Goal: Task Accomplishment & Management: Manage account settings

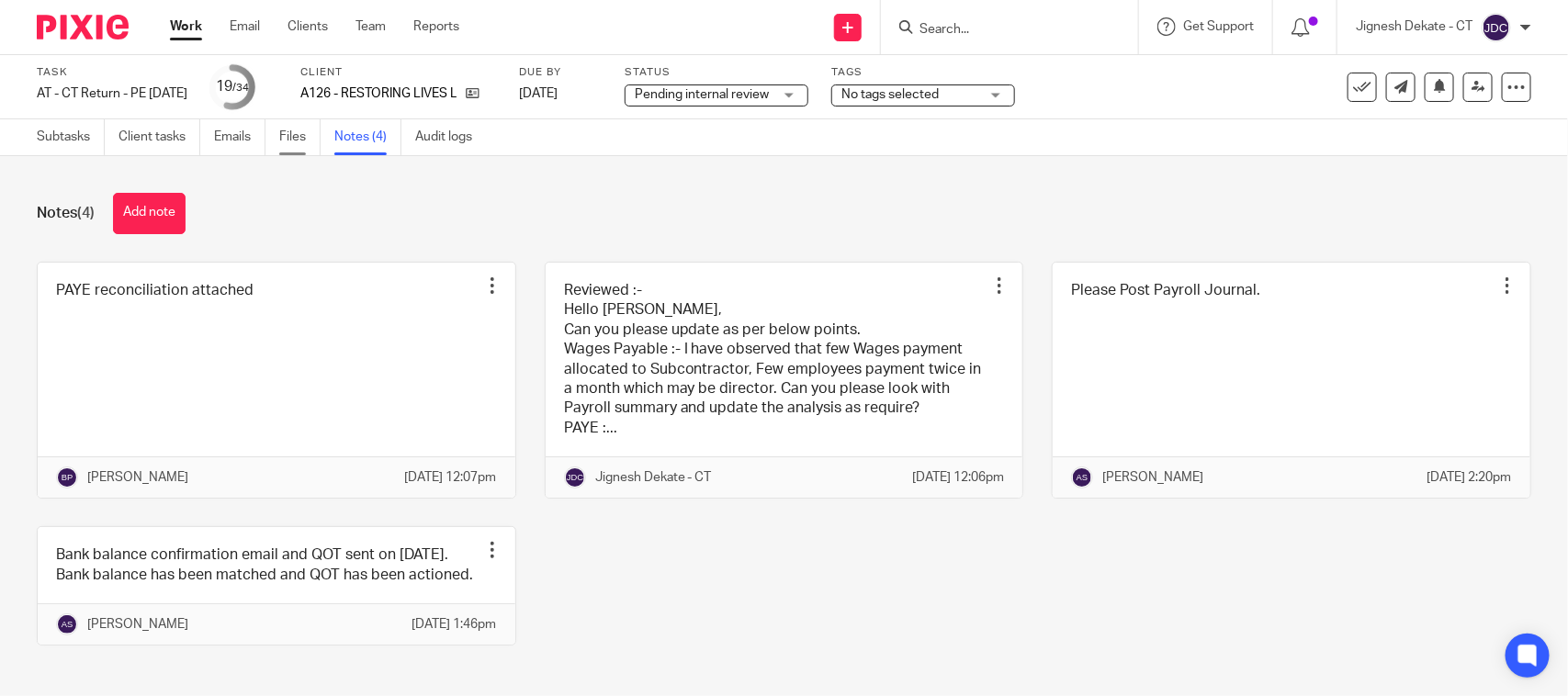
scroll to position [74, 0]
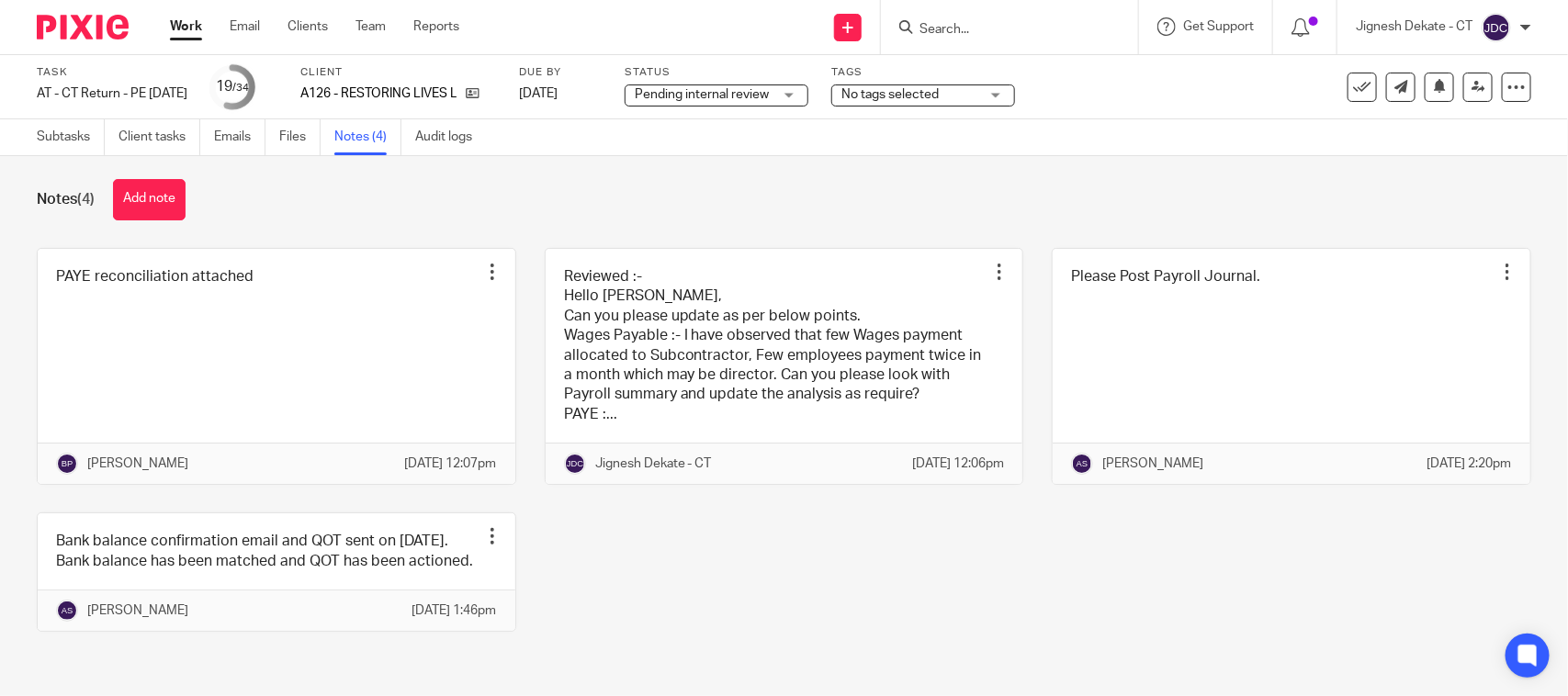
click at [945, 25] on input "Search" at bounding box center [1001, 30] width 166 height 17
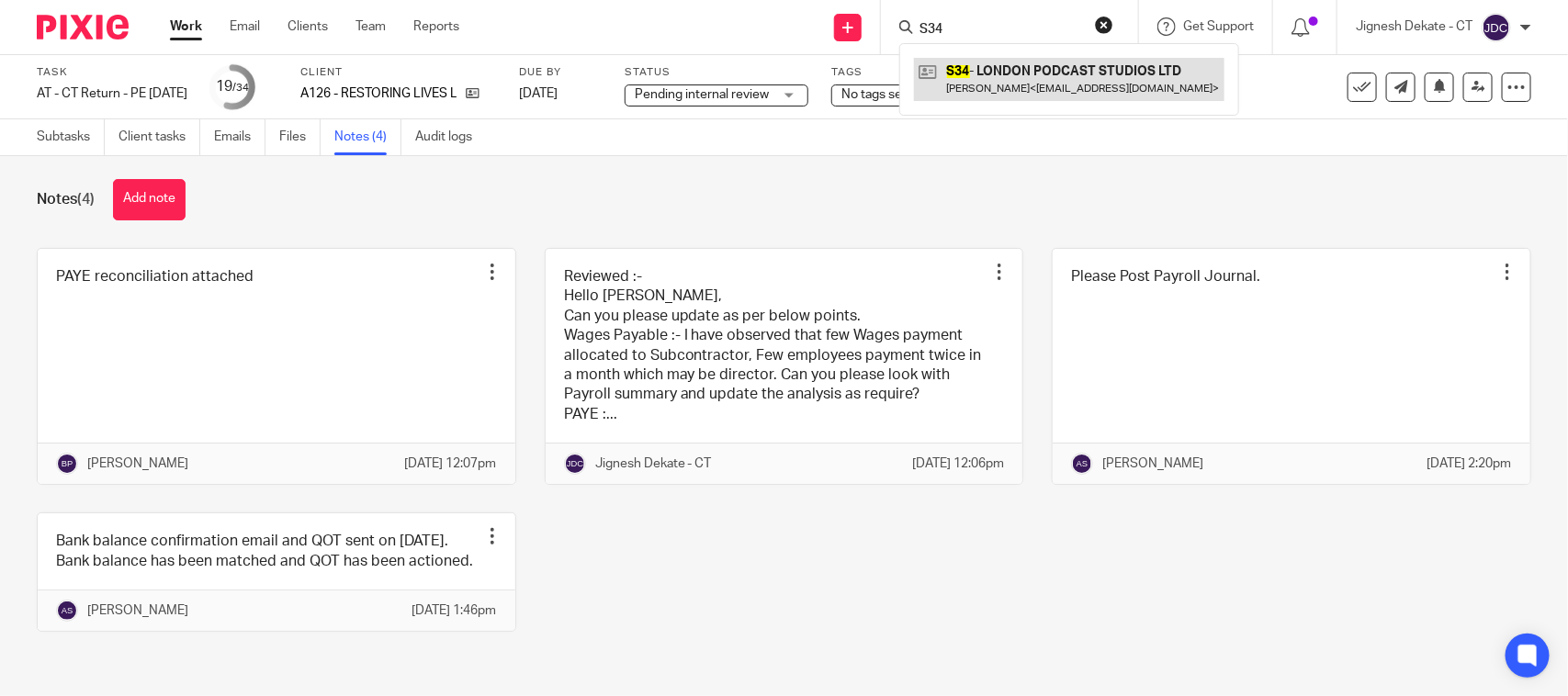
type input "S34"
click at [1036, 70] on link at bounding box center [1069, 79] width 311 height 42
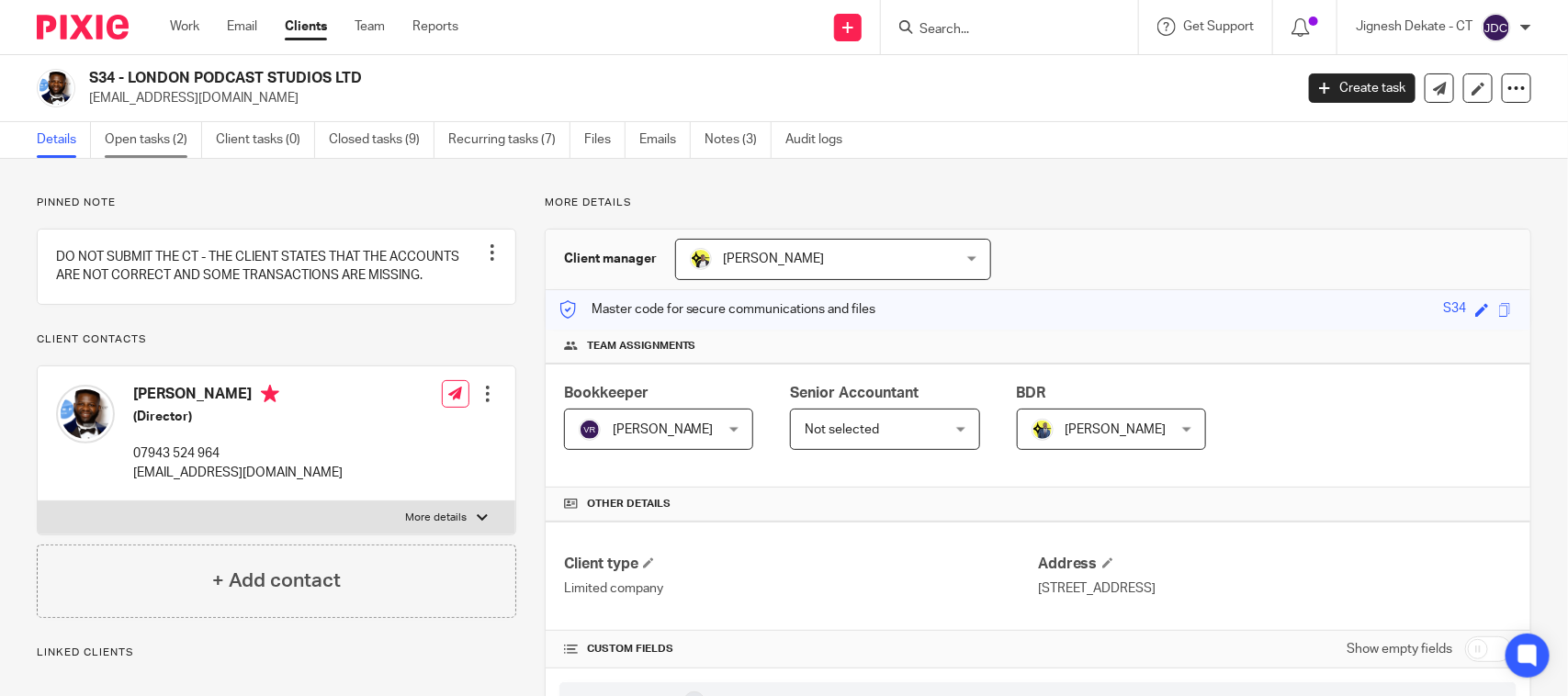
click at [144, 130] on link "Open tasks (2)" at bounding box center [153, 140] width 98 height 35
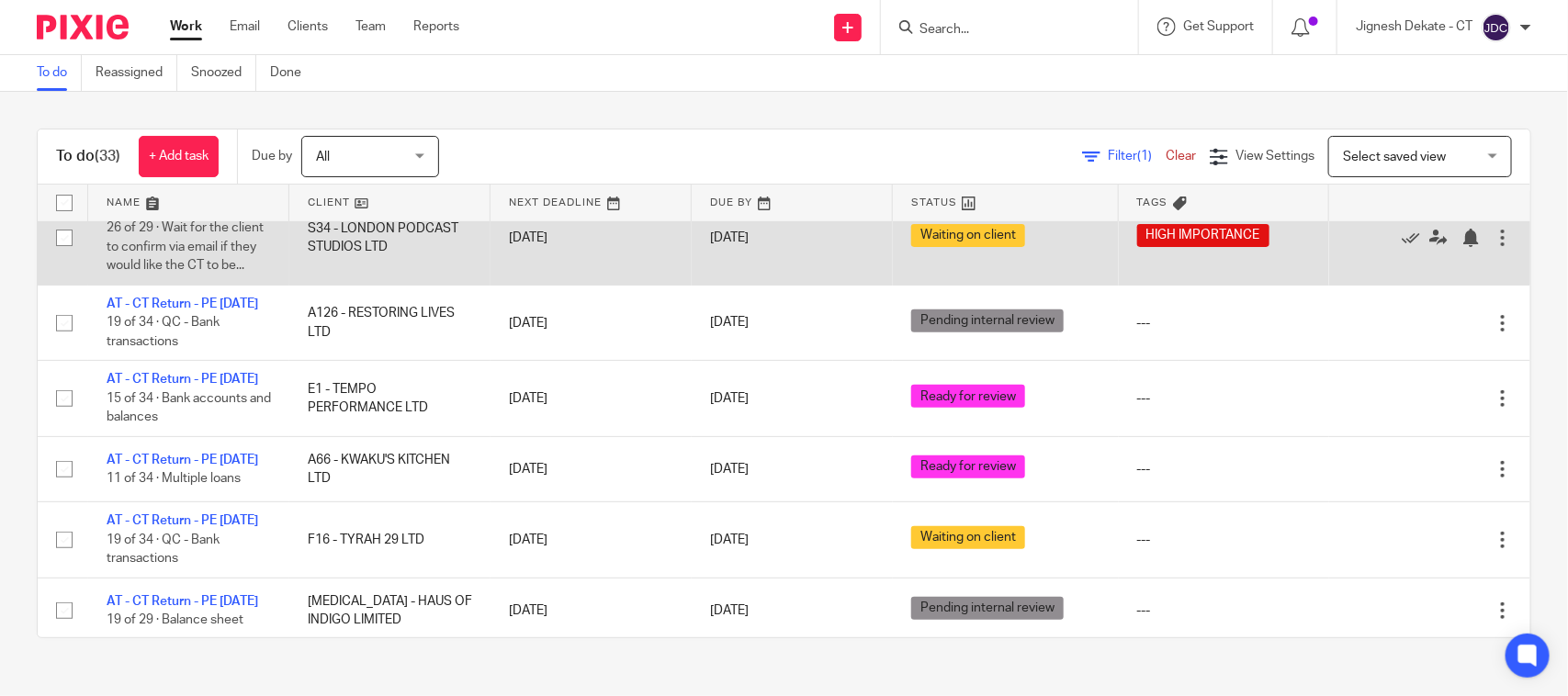
scroll to position [230, 0]
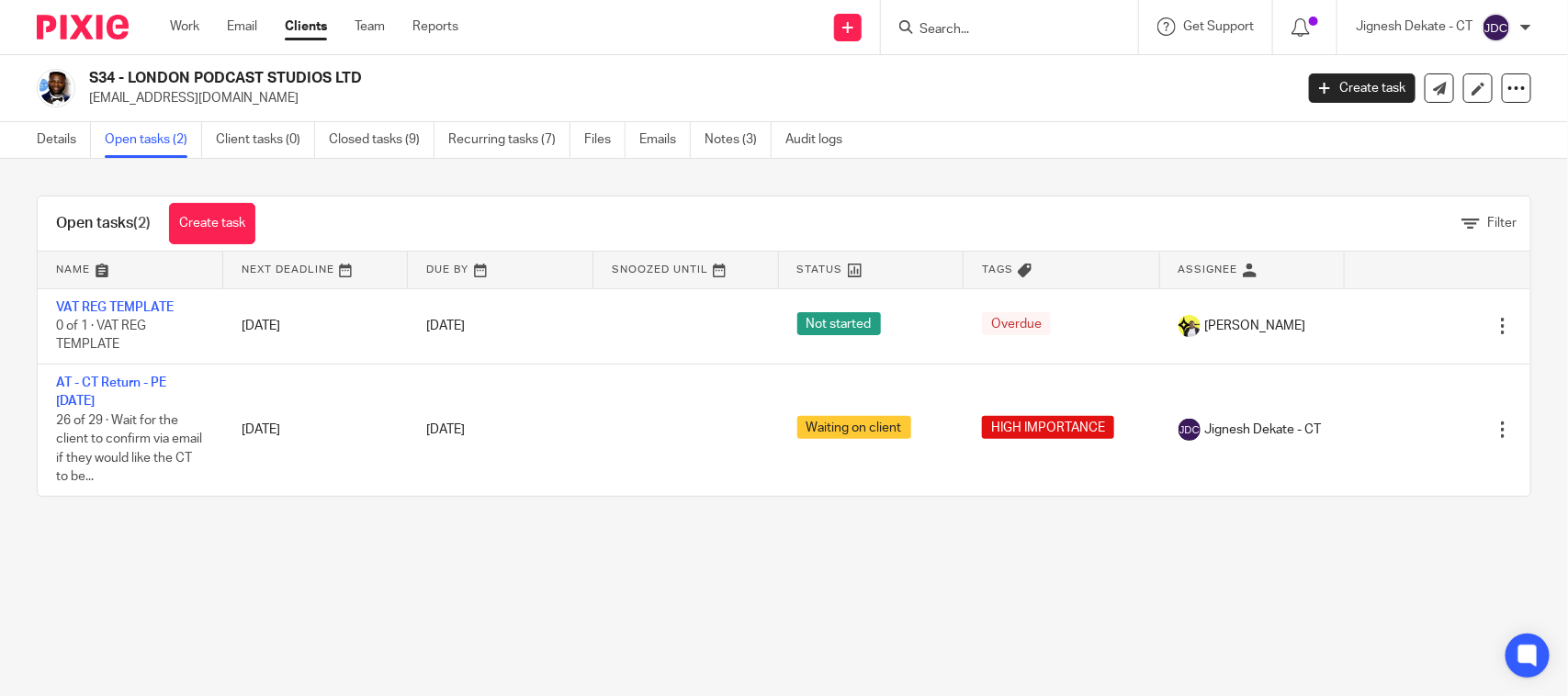
drag, startPoint x: 379, startPoint y: 78, endPoint x: 90, endPoint y: 72, distance: 289.1
click at [90, 72] on h2 "S34 - LONDON PODCAST STUDIOS LTD" at bounding box center [565, 79] width 954 height 20
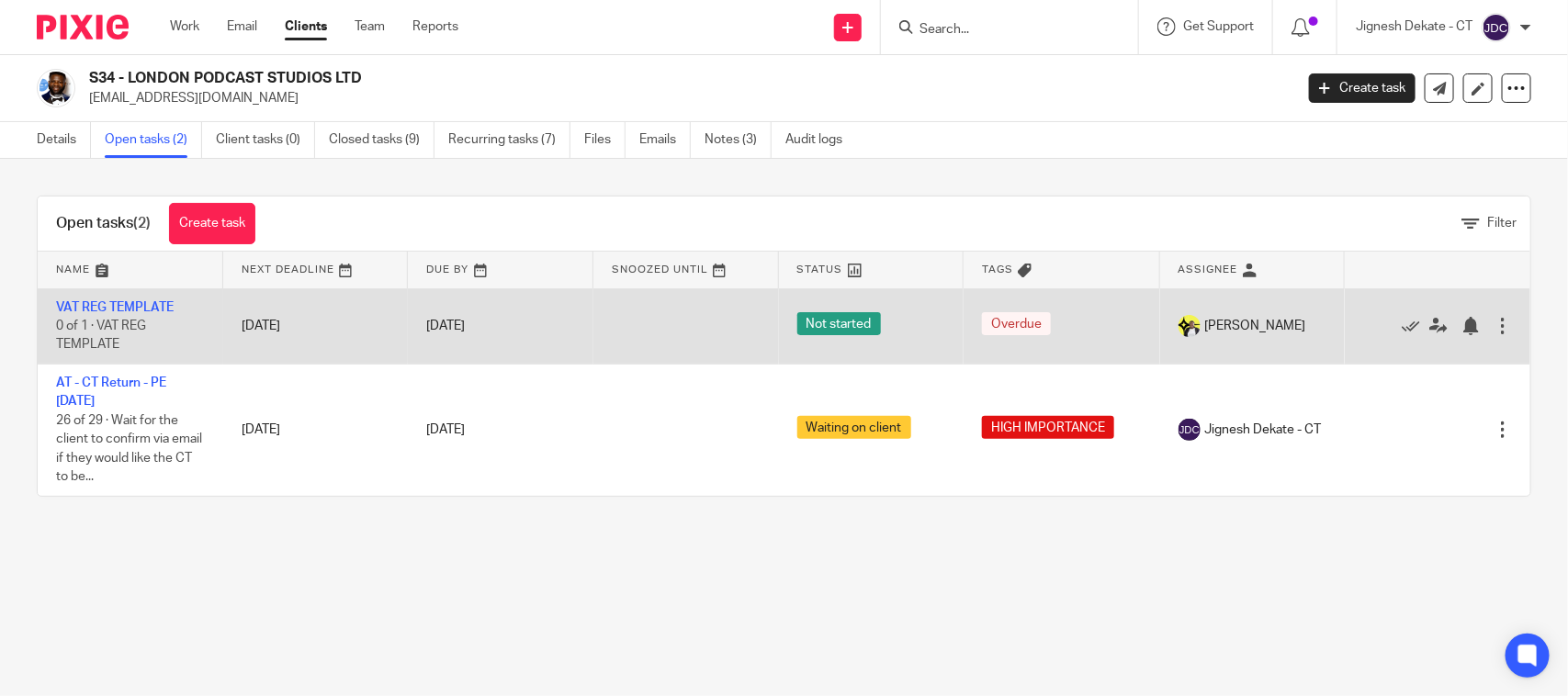
copy h2 "S34 - LONDON PODCAST STUDIOS LTD"
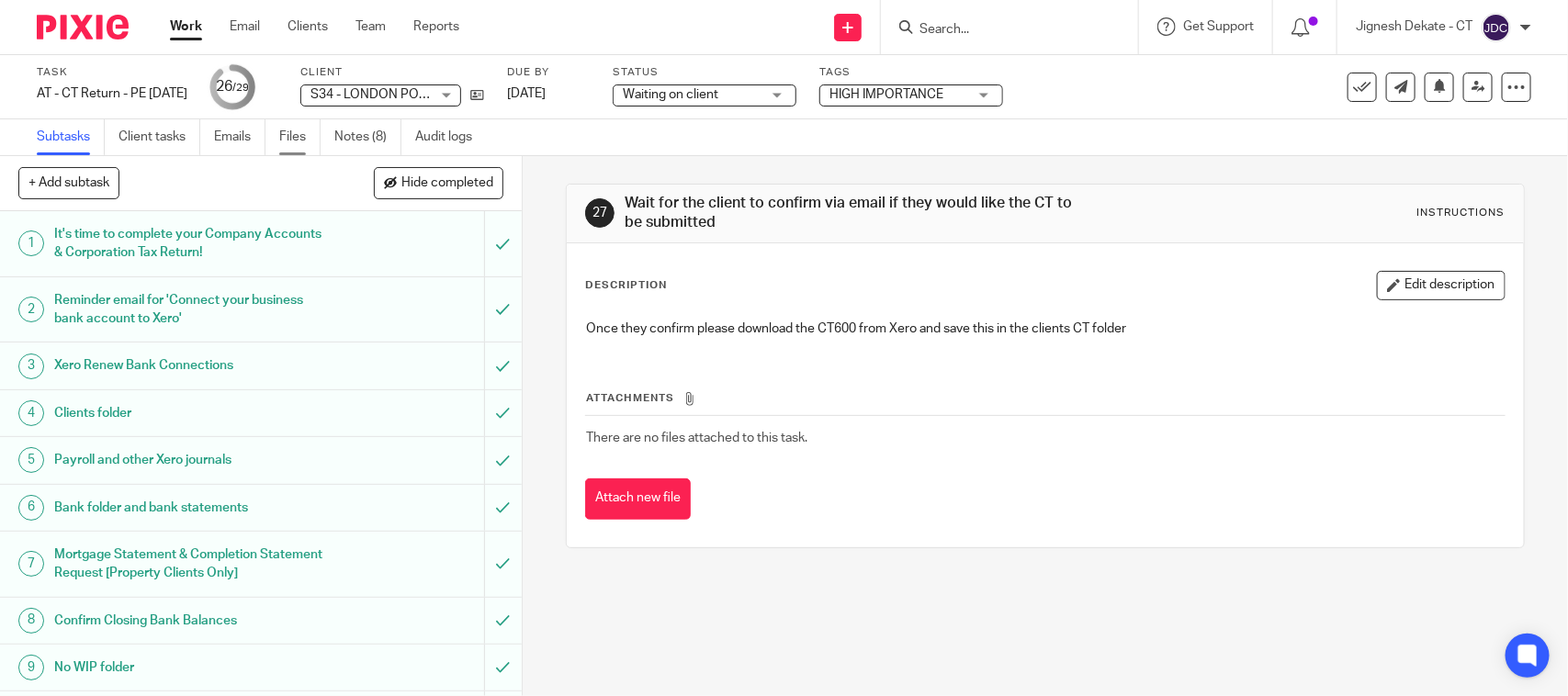
click at [295, 135] on link "Files" at bounding box center [300, 137] width 41 height 35
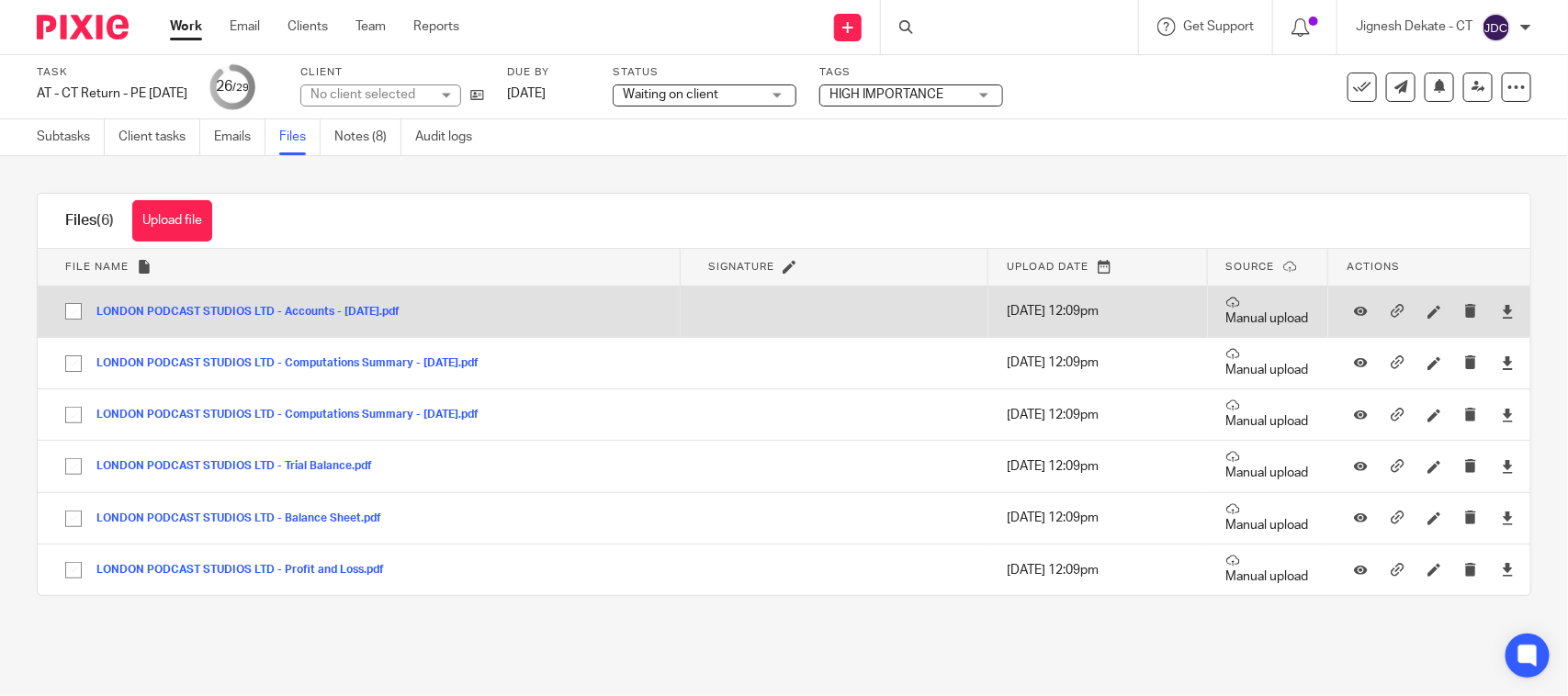
click at [74, 313] on input "checkbox" at bounding box center [73, 311] width 35 height 35
checkbox input "true"
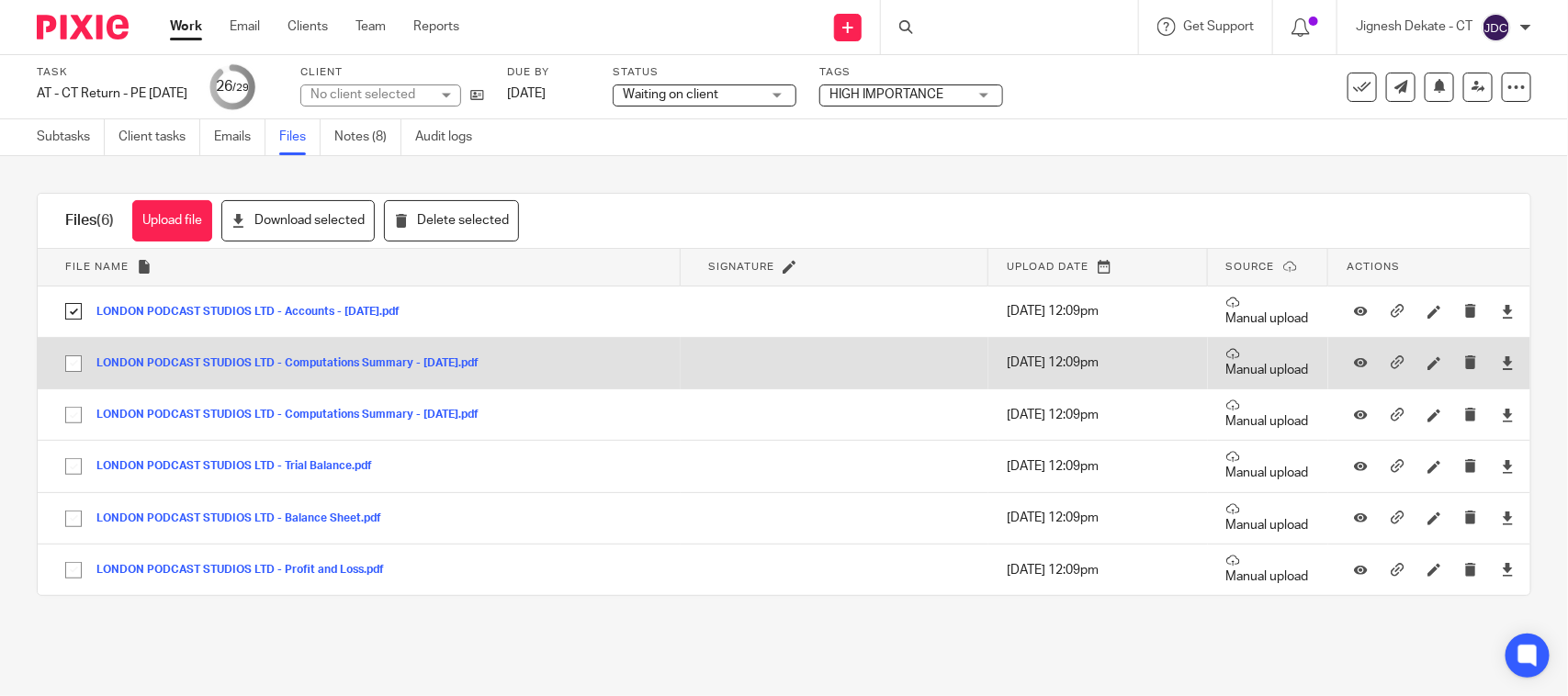
click at [74, 368] on input "checkbox" at bounding box center [73, 363] width 35 height 35
checkbox input "true"
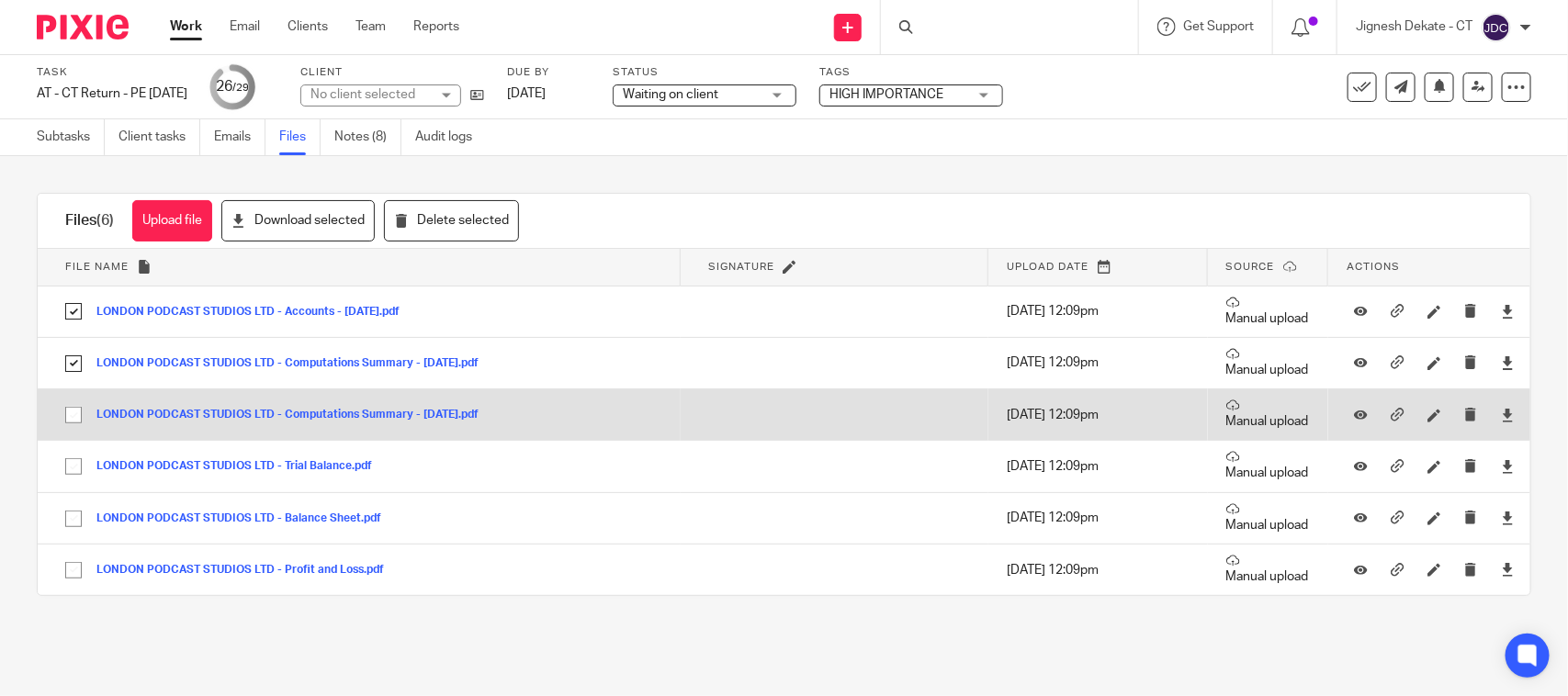
click at [75, 415] on input "checkbox" at bounding box center [73, 414] width 35 height 35
checkbox input "true"
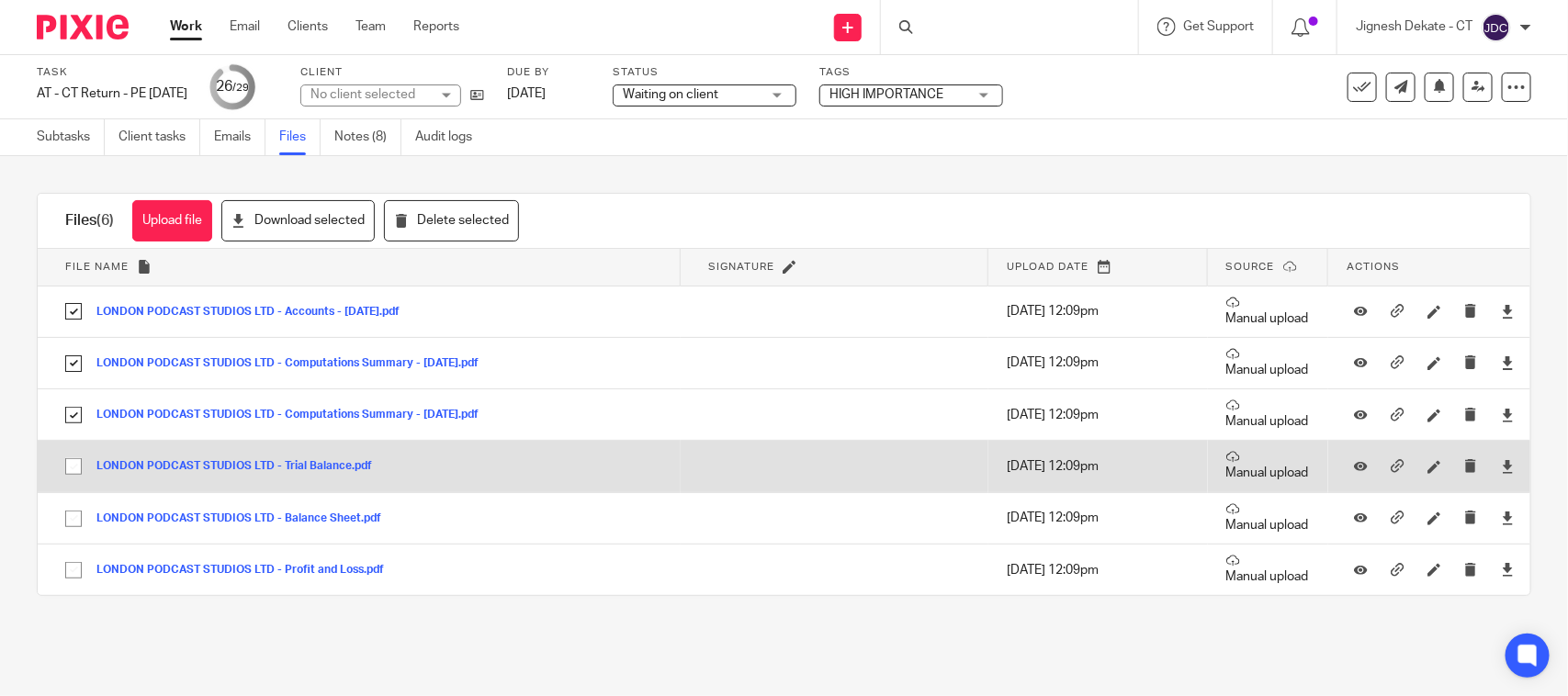
click at [75, 464] on input "checkbox" at bounding box center [73, 466] width 35 height 35
checkbox input "true"
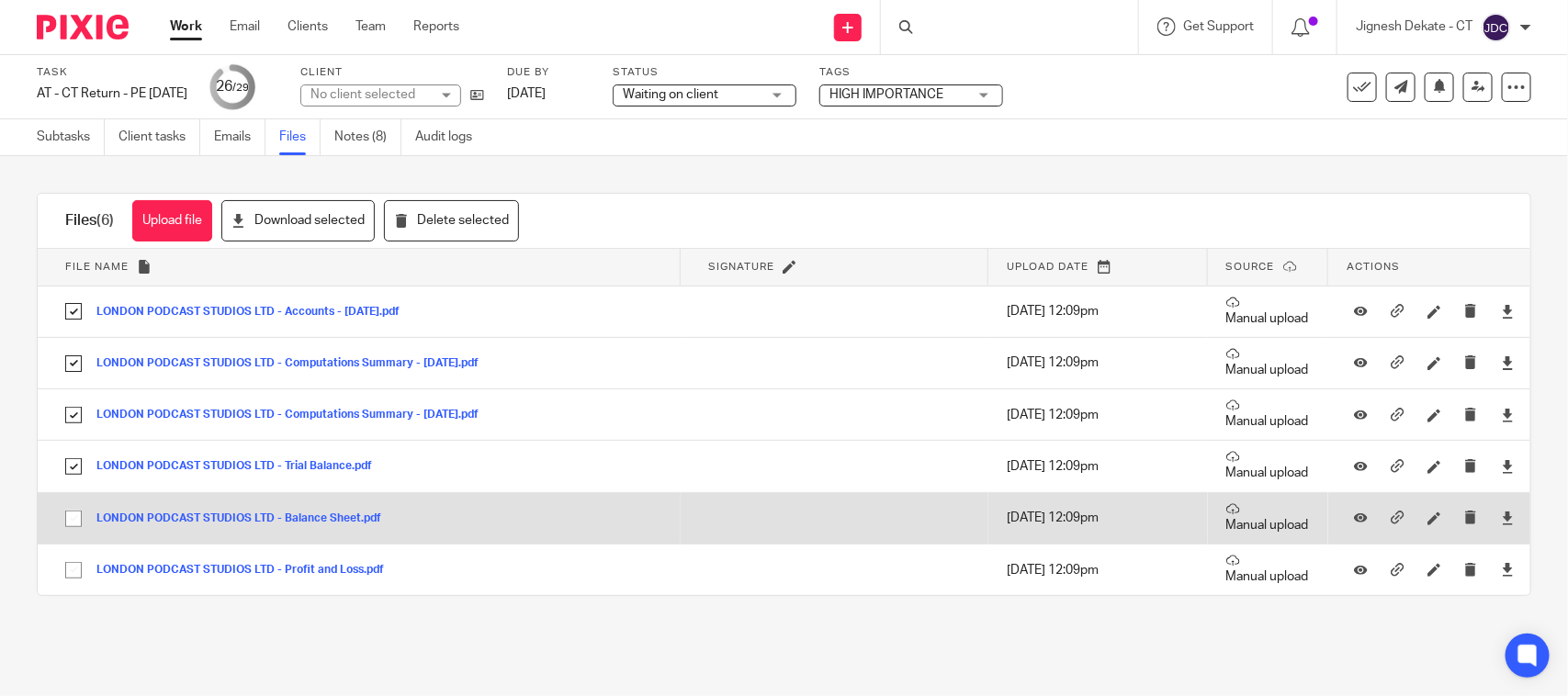
click at [72, 512] on input "checkbox" at bounding box center [73, 519] width 35 height 35
checkbox input "true"
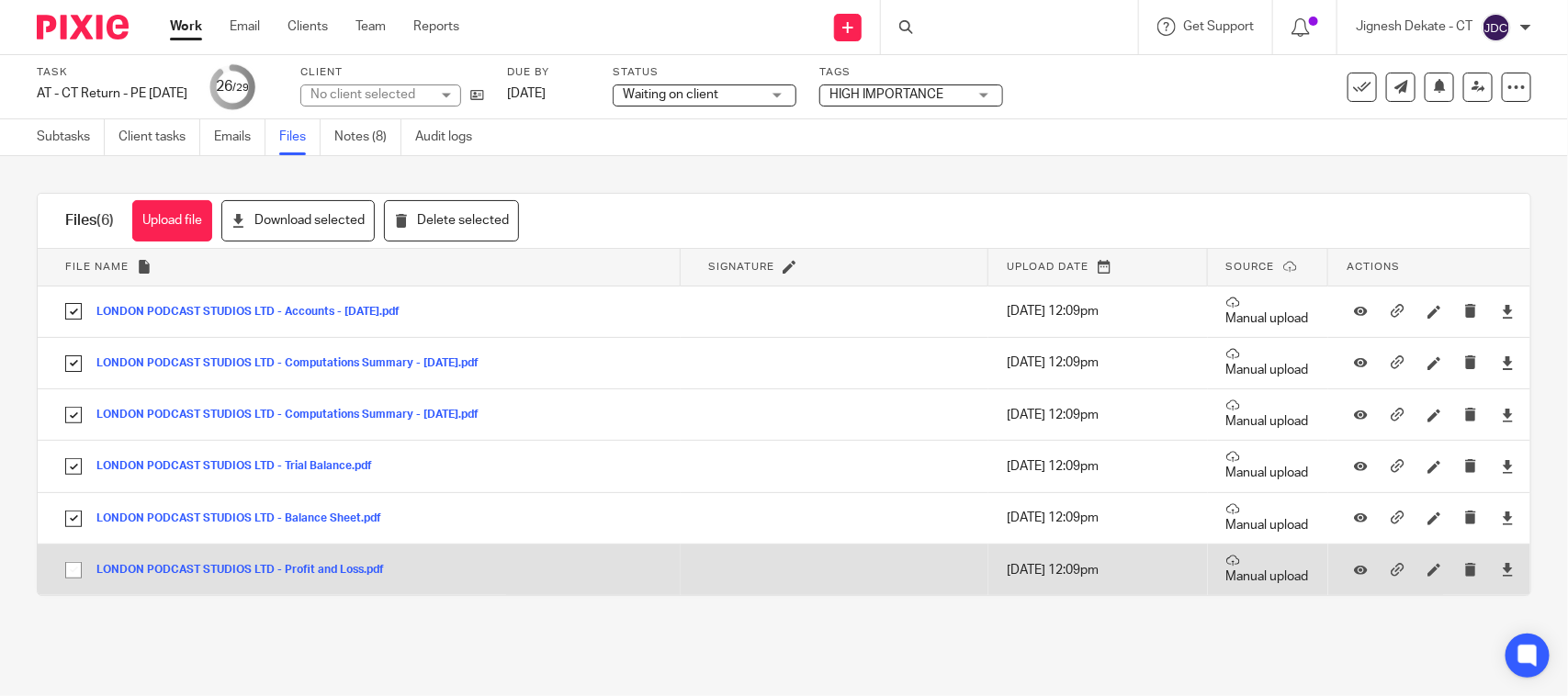
click at [74, 563] on input "checkbox" at bounding box center [73, 570] width 35 height 35
checkbox input "true"
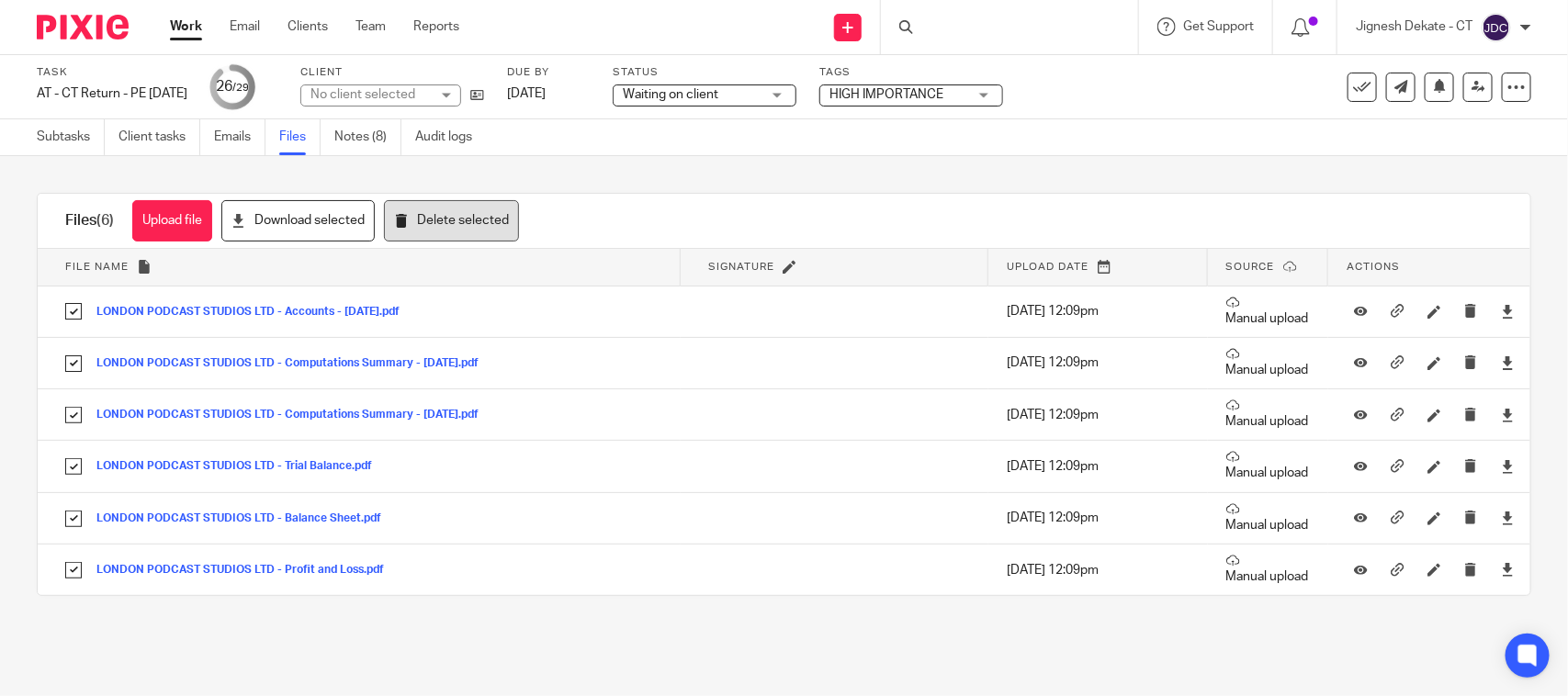
click at [421, 228] on button "Delete selected" at bounding box center [451, 221] width 135 height 41
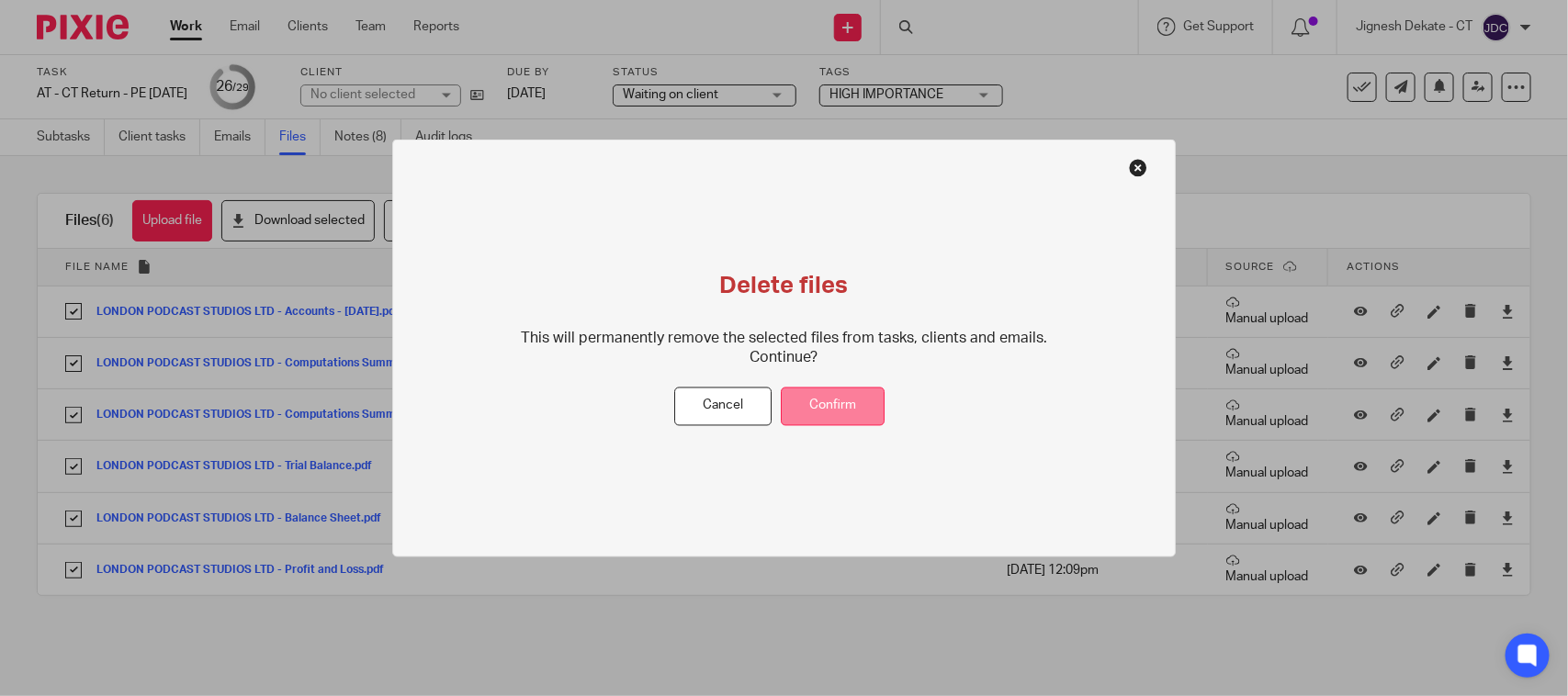
click at [864, 404] on button "Confirm" at bounding box center [832, 406] width 104 height 39
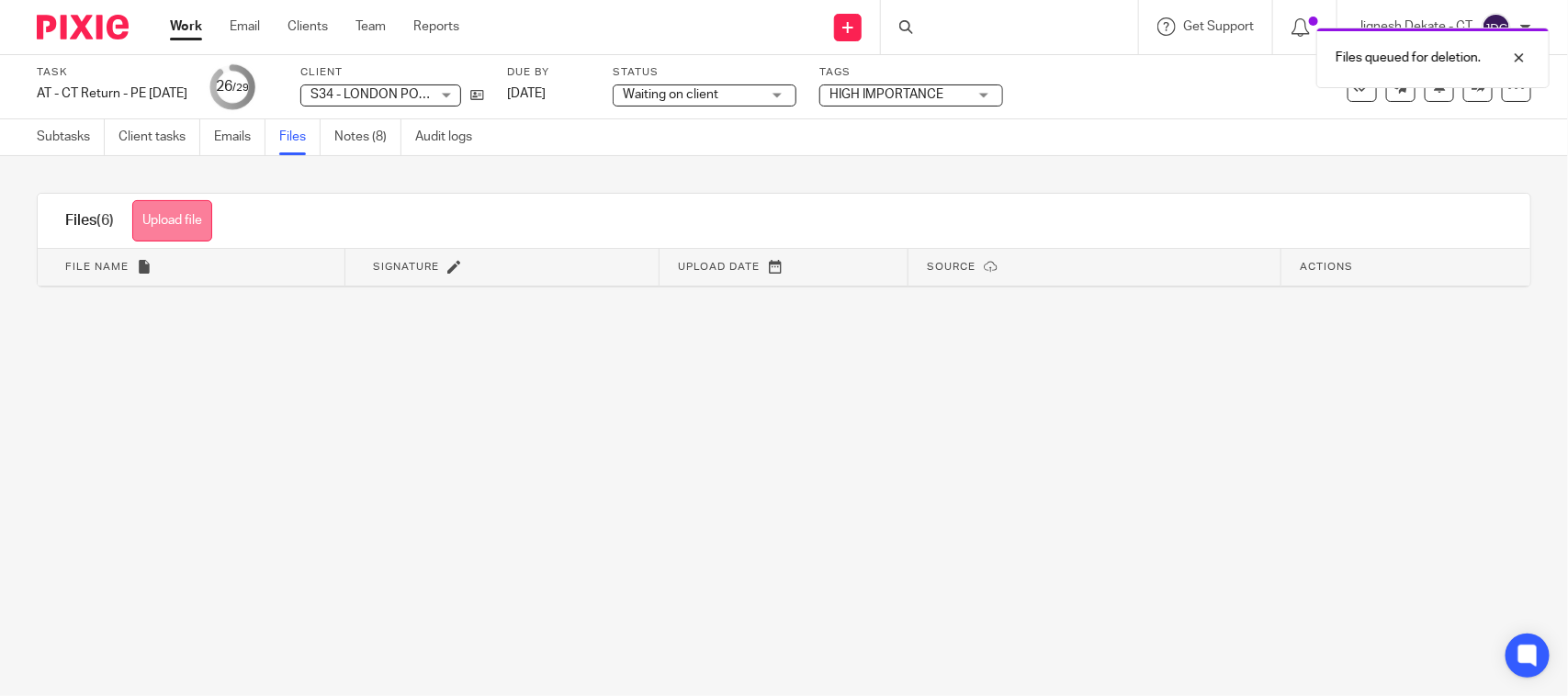
drag, startPoint x: 184, startPoint y: 213, endPoint x: 193, endPoint y: 222, distance: 12.7
click at [184, 213] on button "Upload file" at bounding box center [172, 221] width 80 height 41
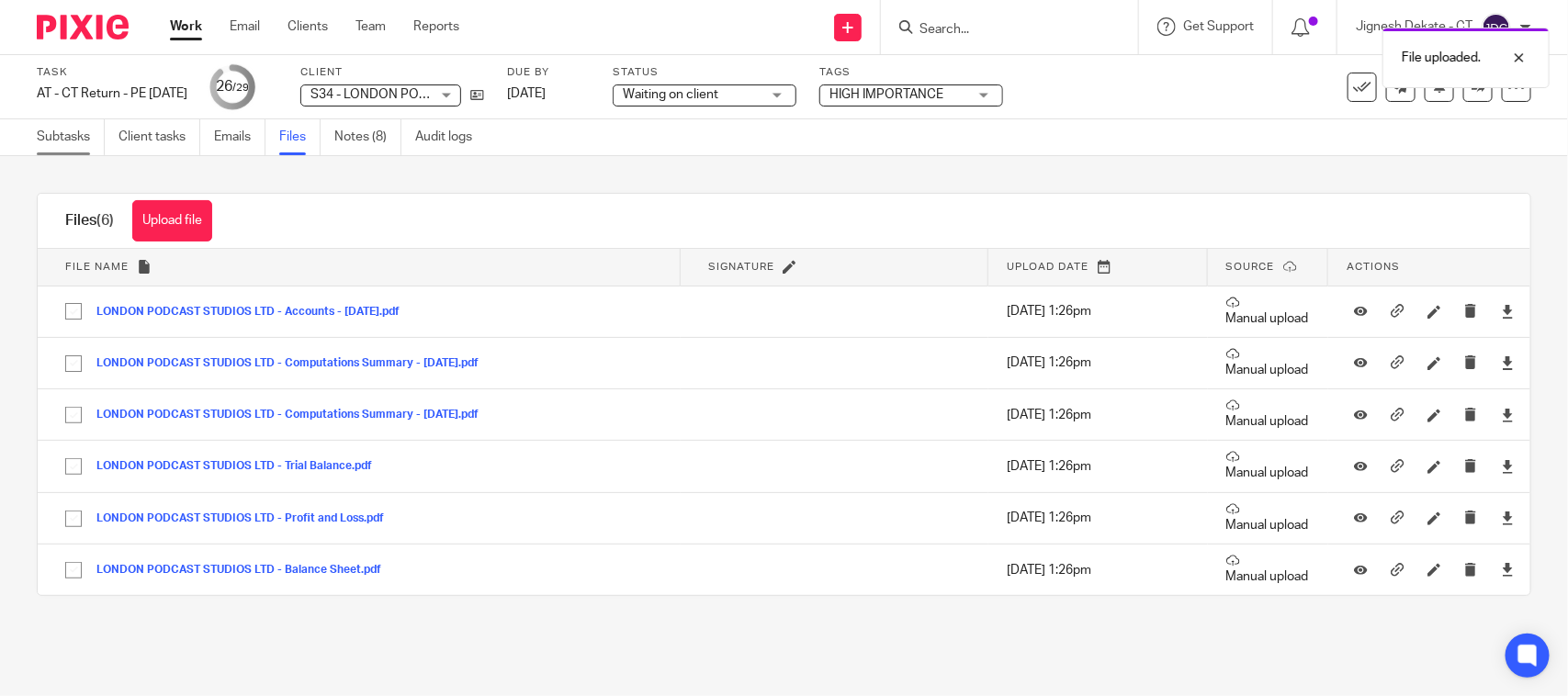
click at [66, 141] on link "Subtasks" at bounding box center [70, 137] width 68 height 35
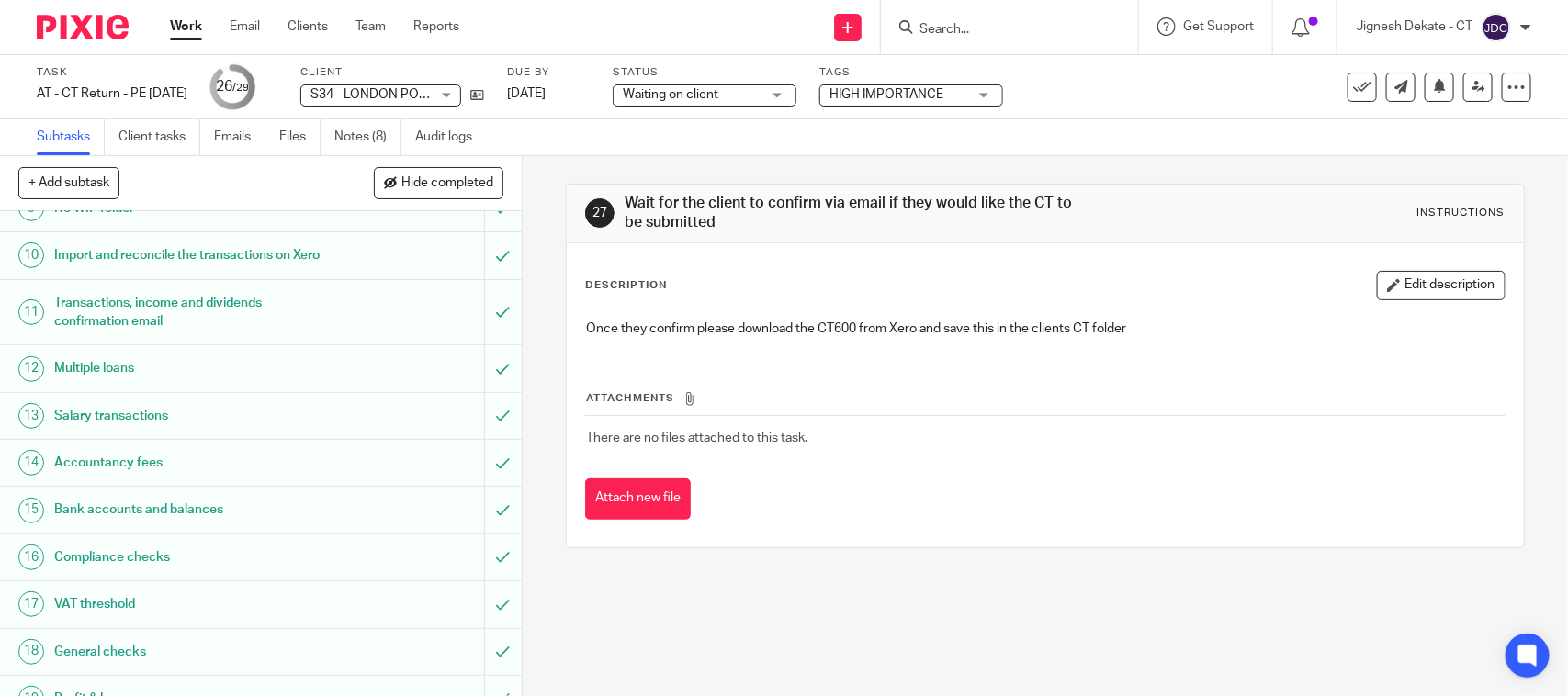
scroll to position [1002, 0]
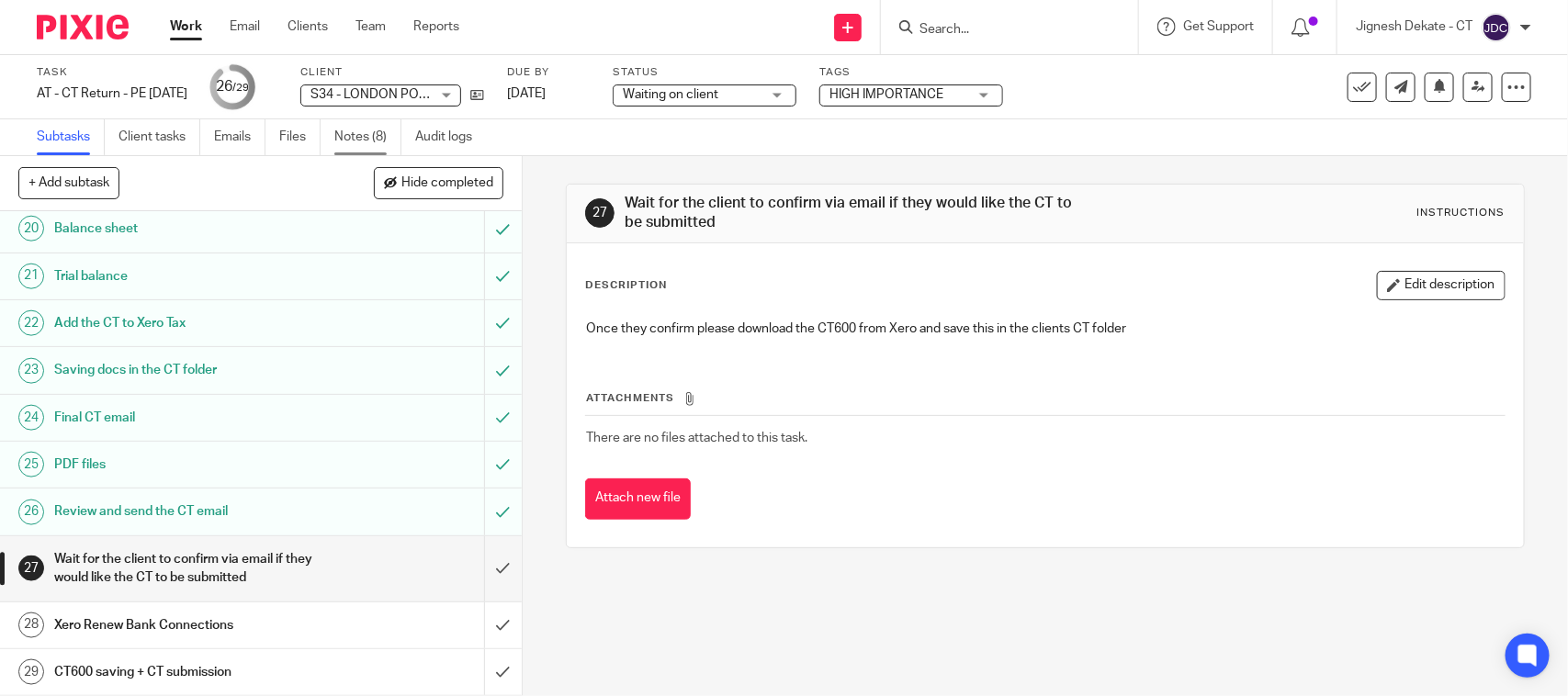
click at [364, 136] on link "Notes (8)" at bounding box center [368, 137] width 67 height 35
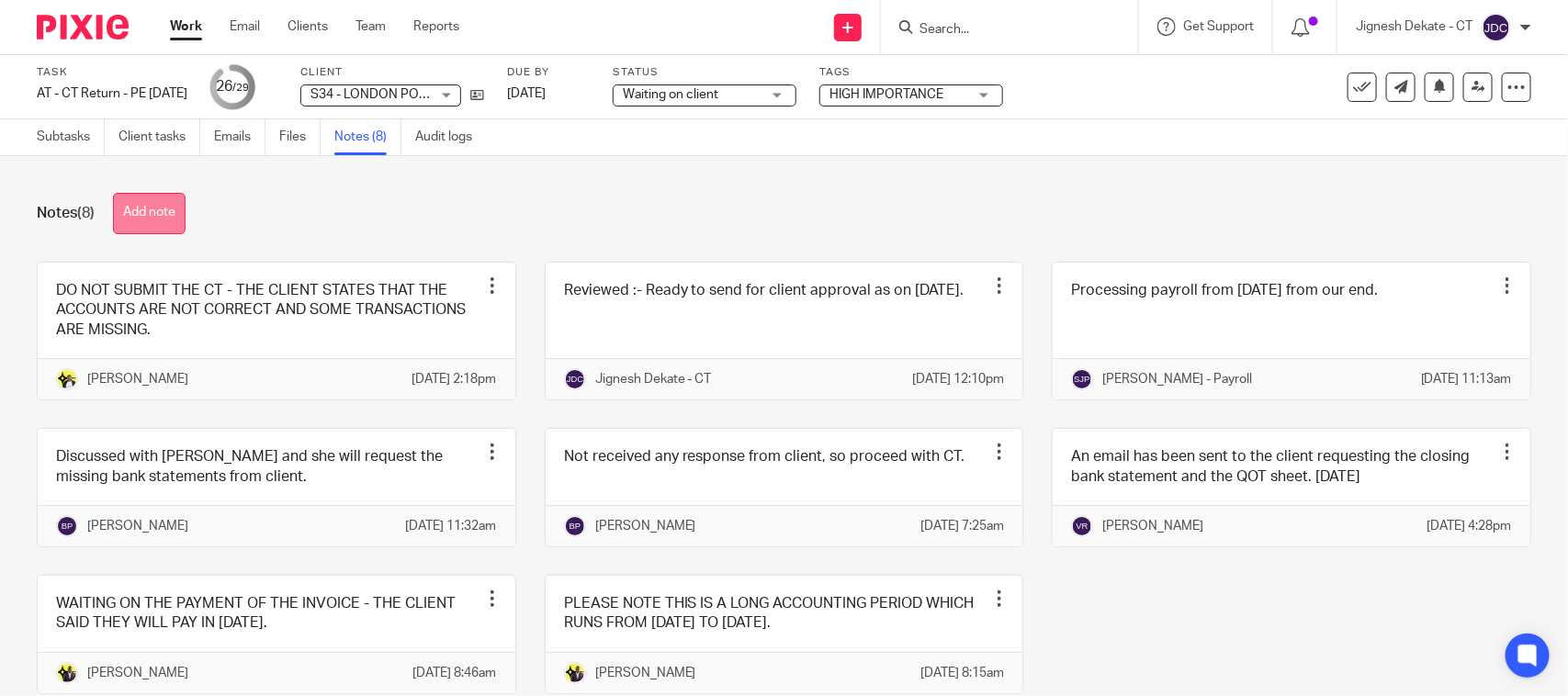
click at [149, 212] on button "Add note" at bounding box center [150, 214] width 73 height 41
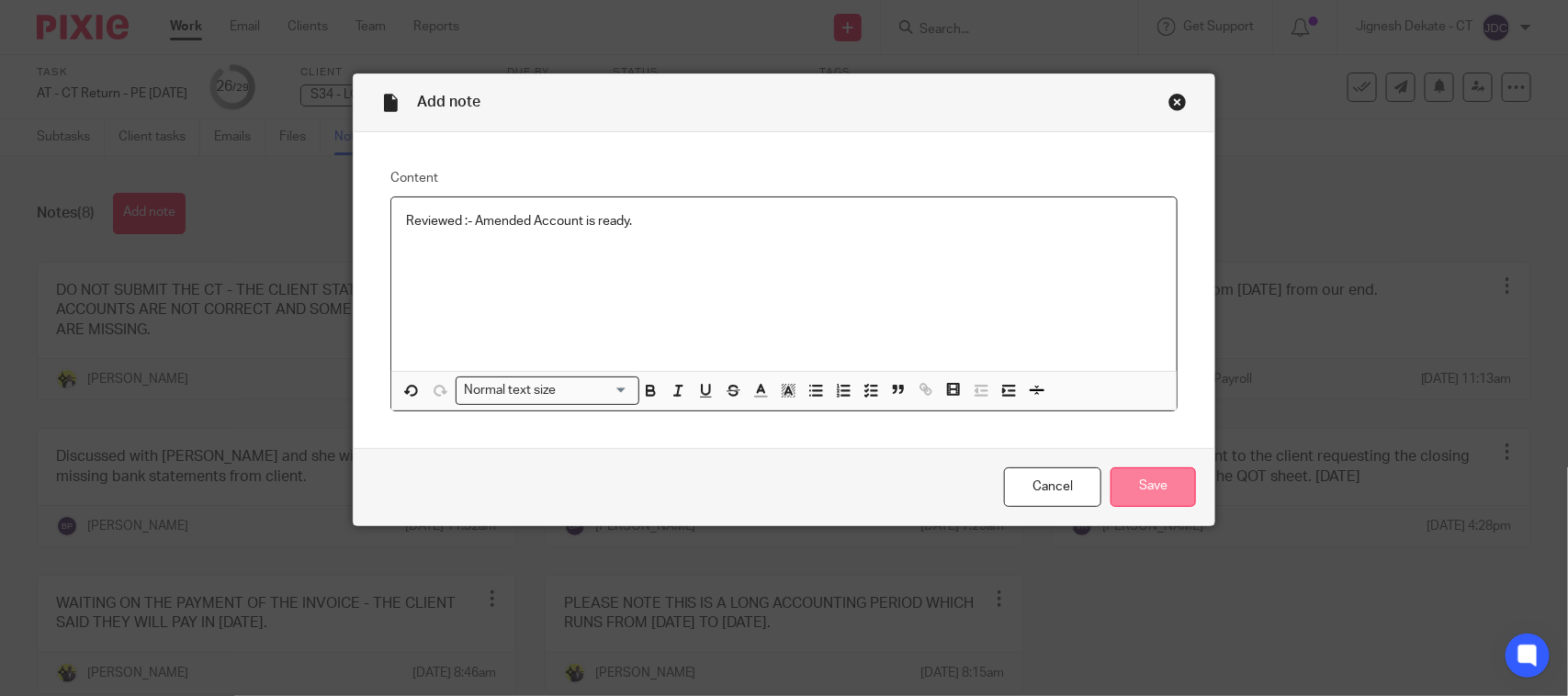
click at [1137, 493] on input "Save" at bounding box center [1153, 487] width 86 height 39
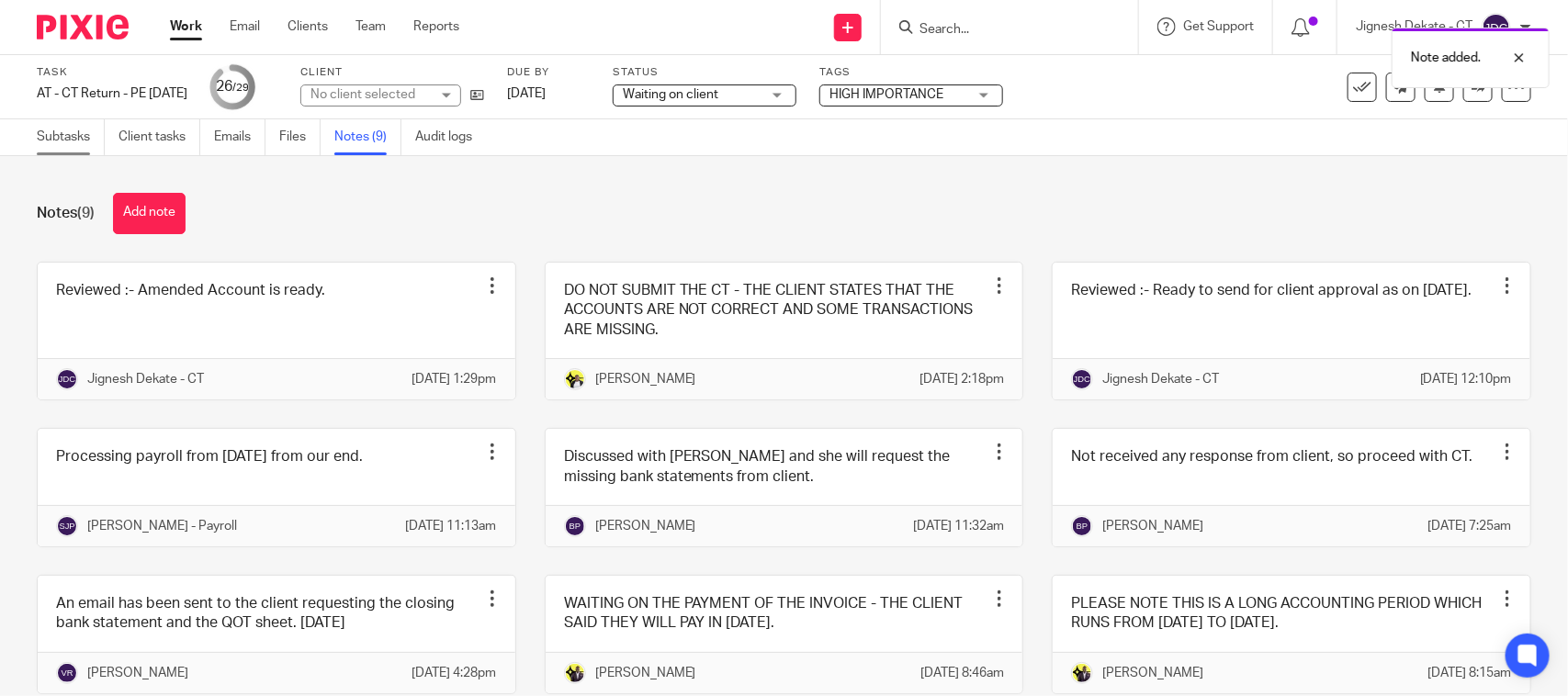
click at [70, 138] on link "Subtasks" at bounding box center [70, 137] width 68 height 35
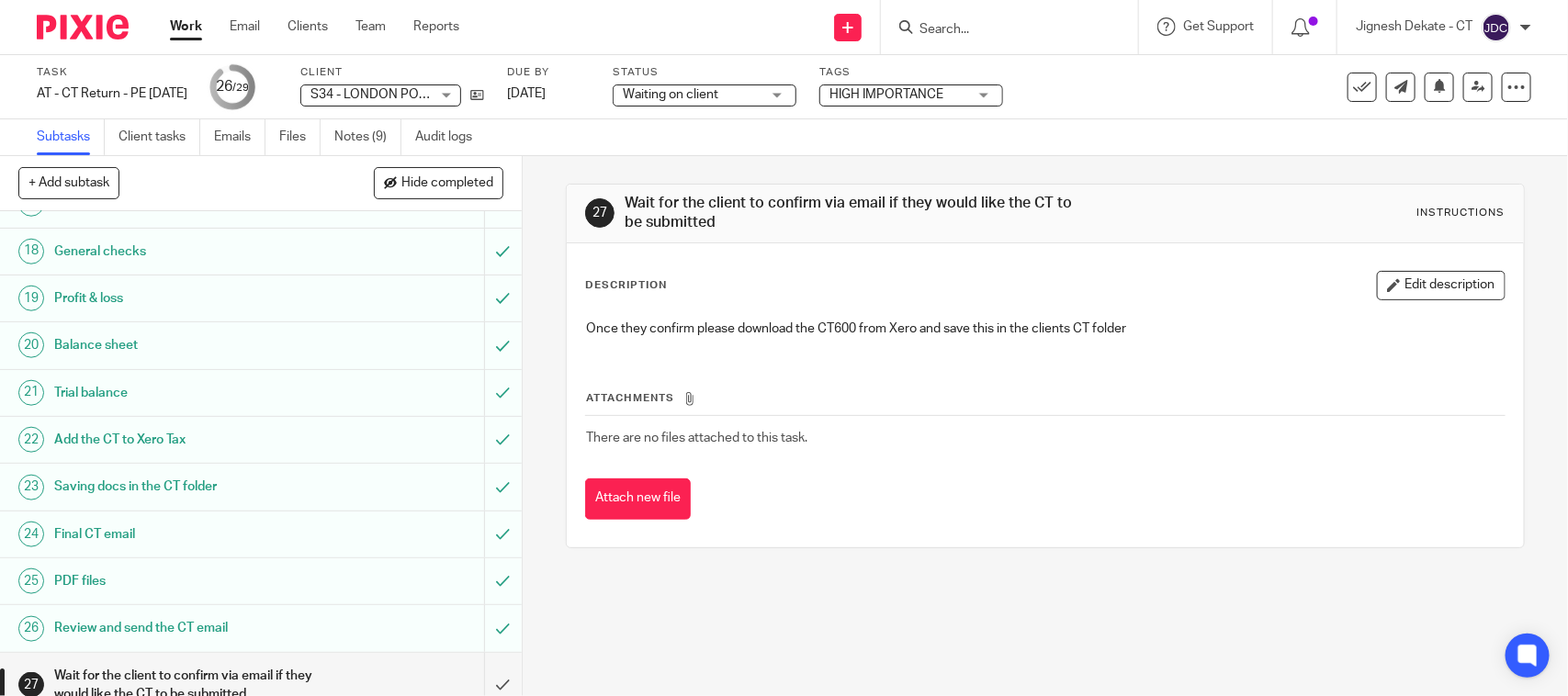
scroll to position [1002, 0]
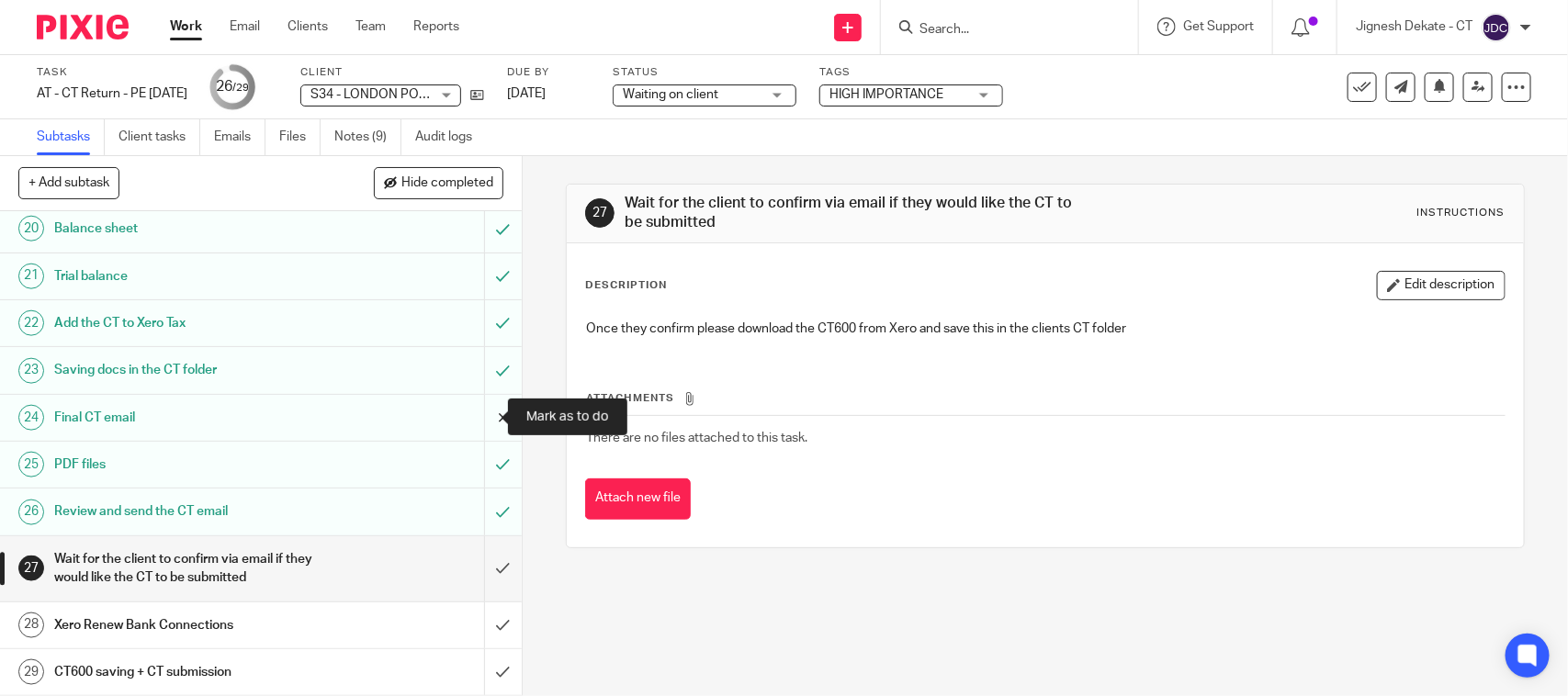
click at [491, 413] on input "submit" at bounding box center [260, 418] width 522 height 46
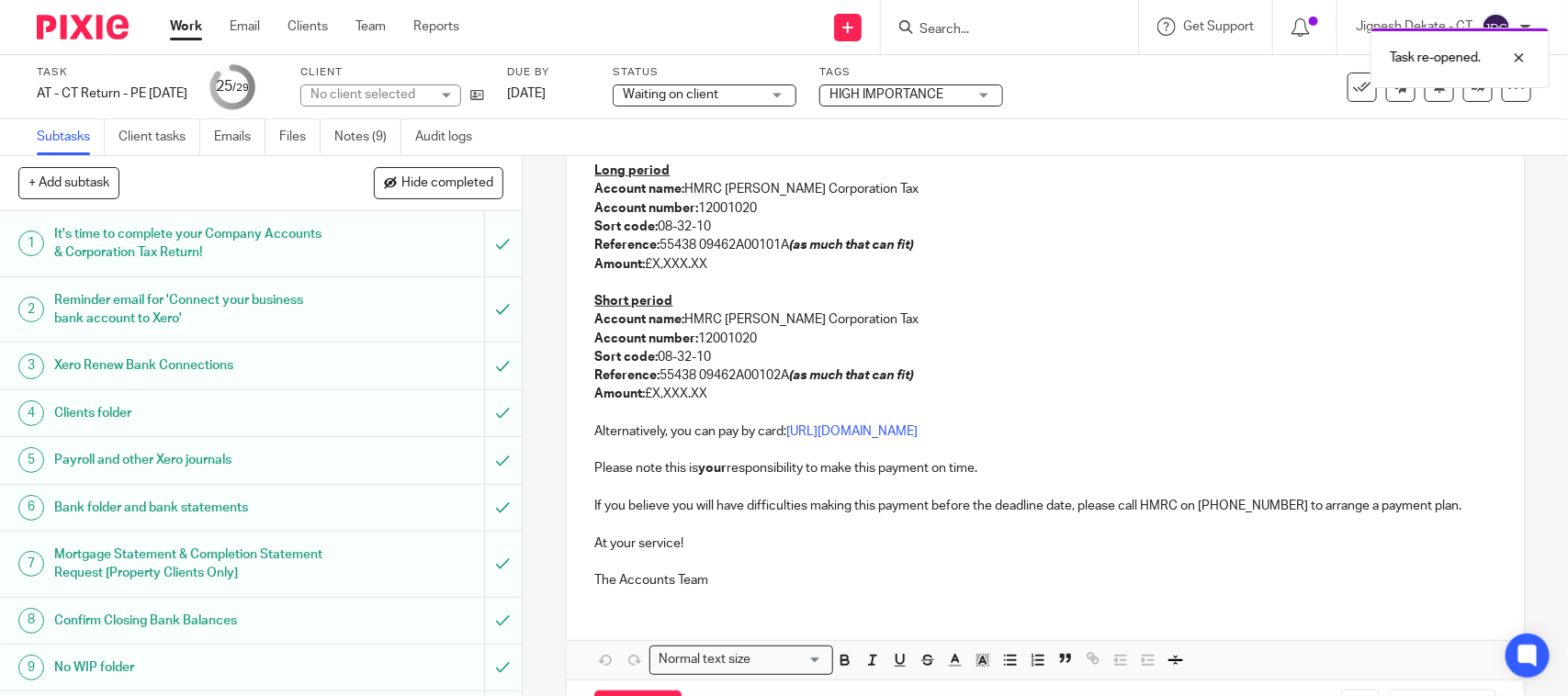
scroll to position [460, 0]
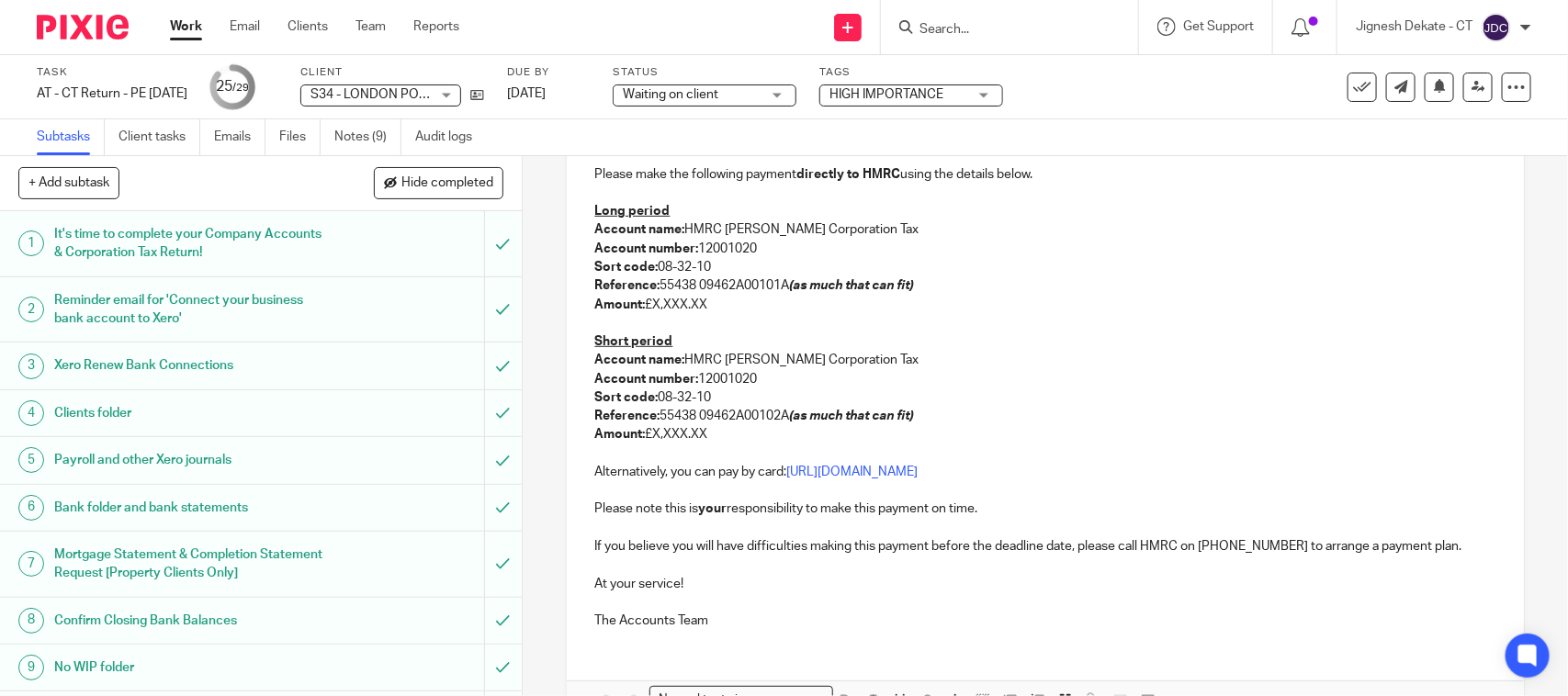
click at [850, 385] on p "Account number: 12001020" at bounding box center [1045, 379] width 901 height 19
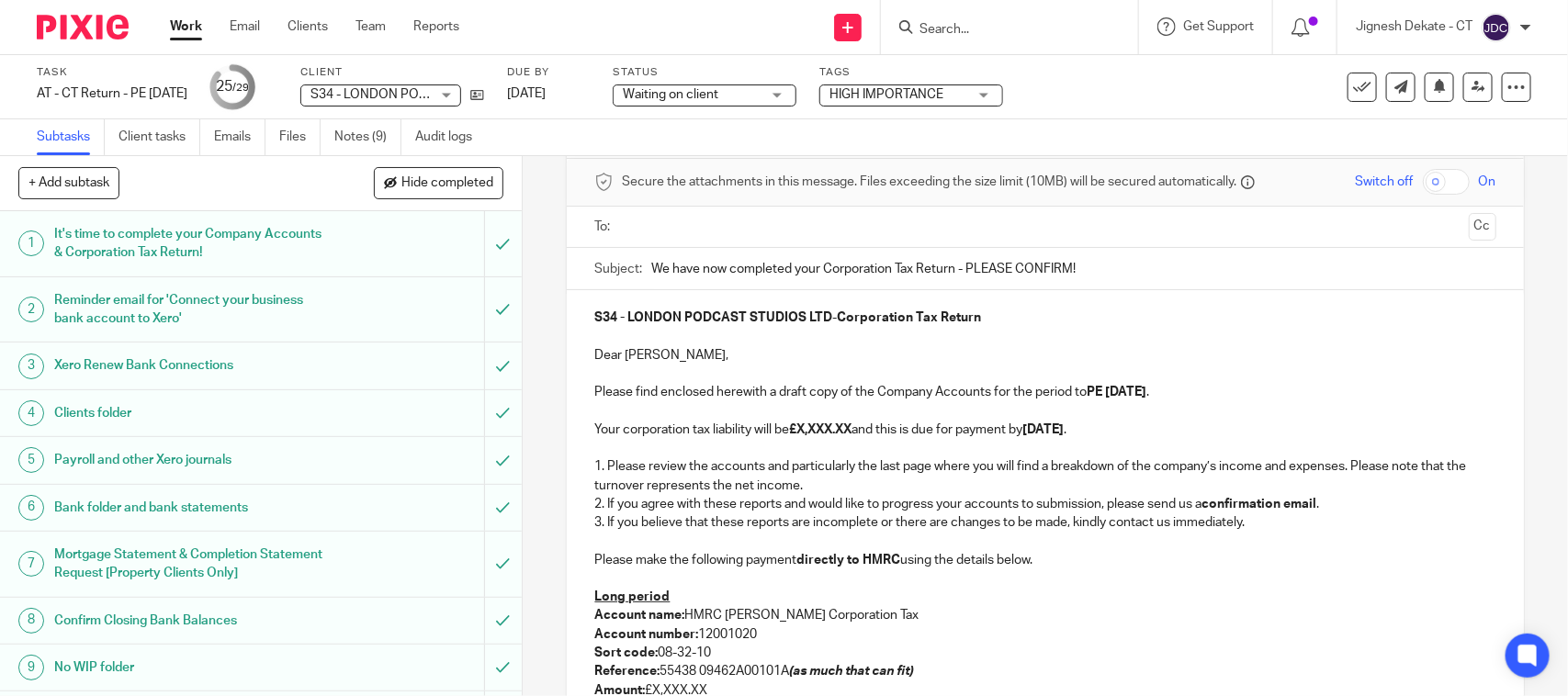
scroll to position [114, 0]
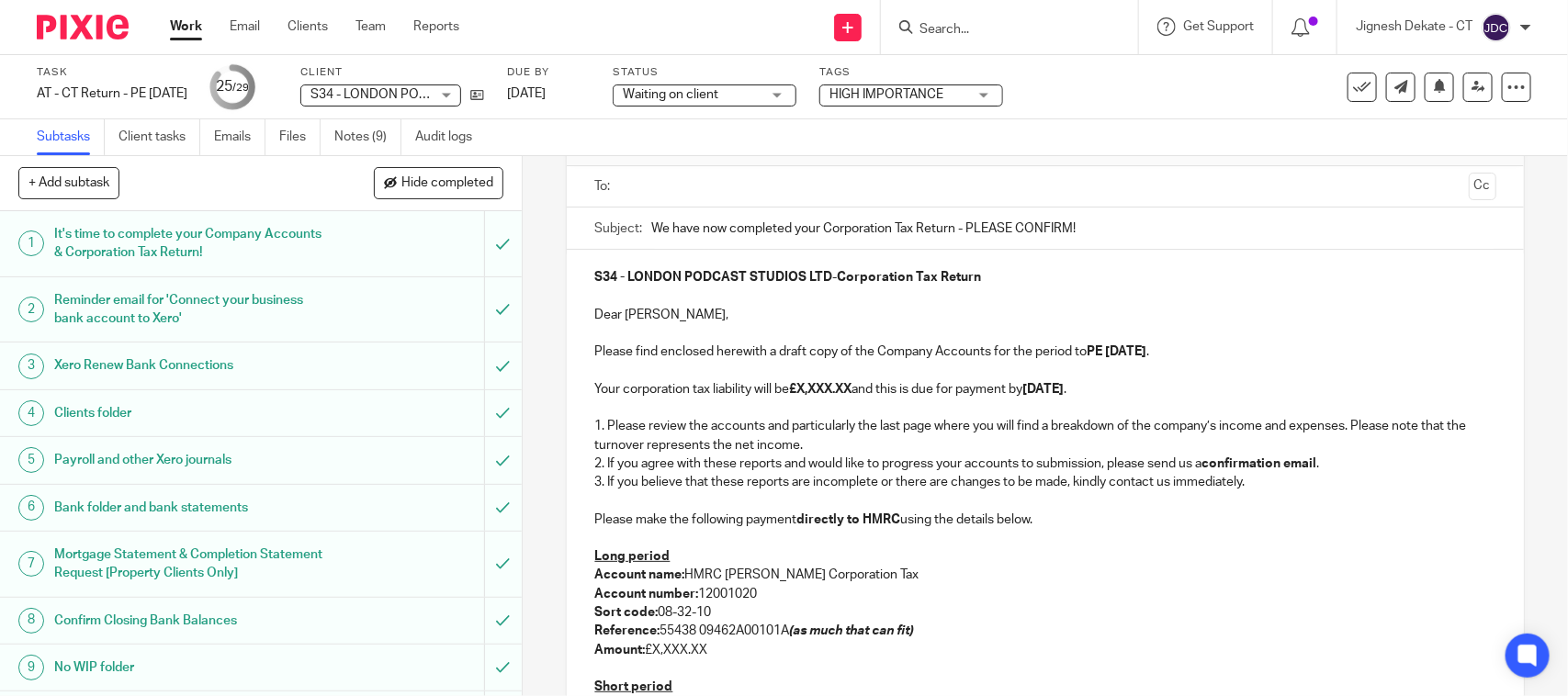
click at [824, 424] on p "1. Please review the accounts and particularly the last page where you will fin…" at bounding box center [1045, 436] width 901 height 37
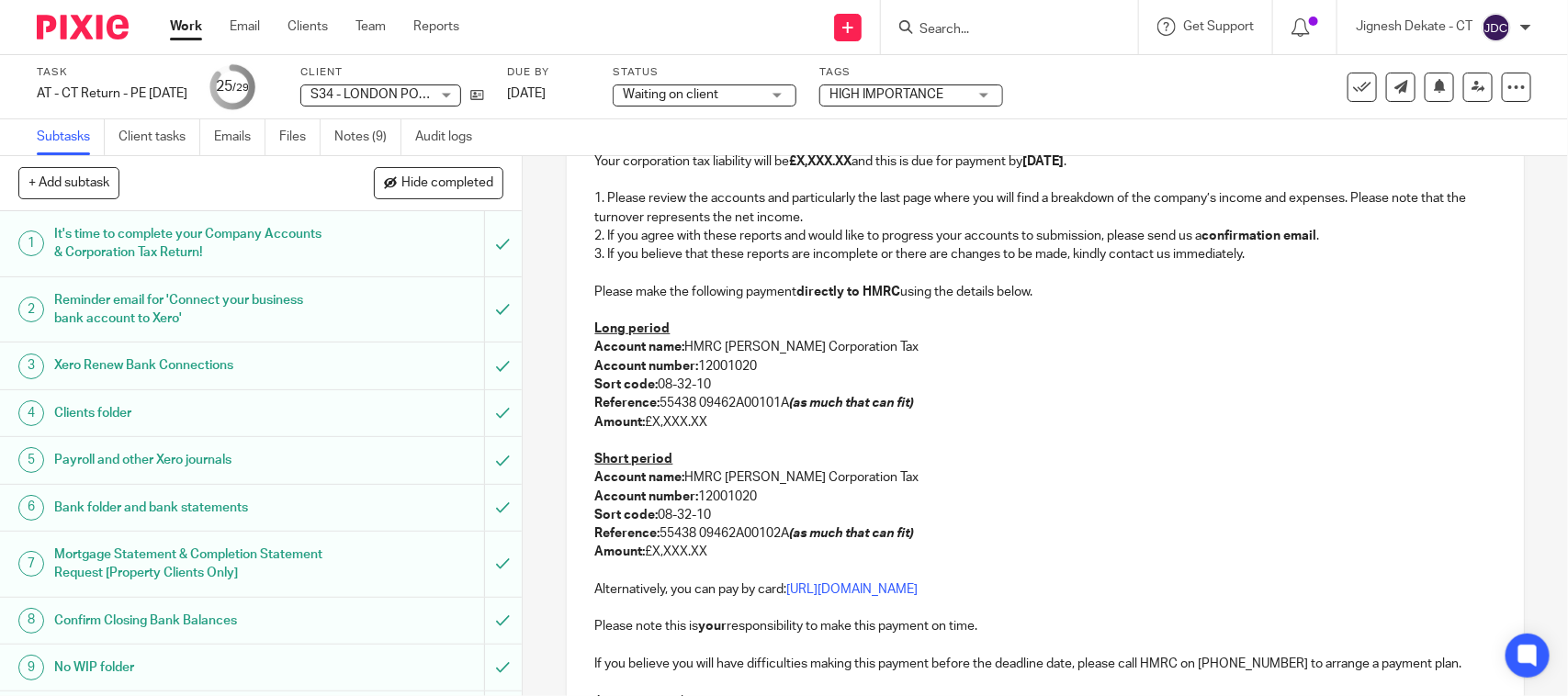
scroll to position [344, 0]
click at [727, 538] on p "Reference: 55438 09462A00102A (as much that can fit)" at bounding box center [1045, 531] width 901 height 19
click at [717, 549] on p "Amount: £X,XXX.XX" at bounding box center [1045, 550] width 901 height 19
click at [724, 423] on p "Amount: £X,XXX.XX" at bounding box center [1045, 420] width 901 height 19
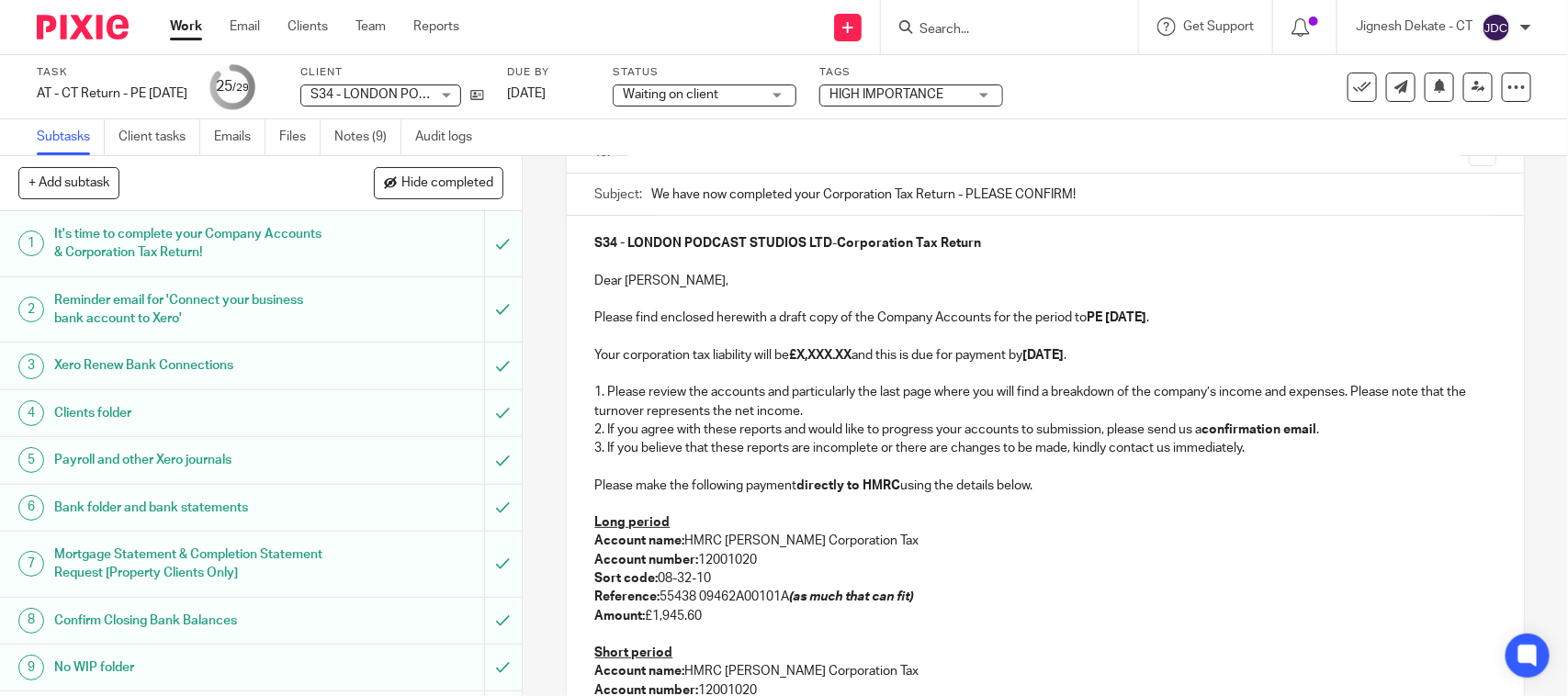
scroll to position [114, 0]
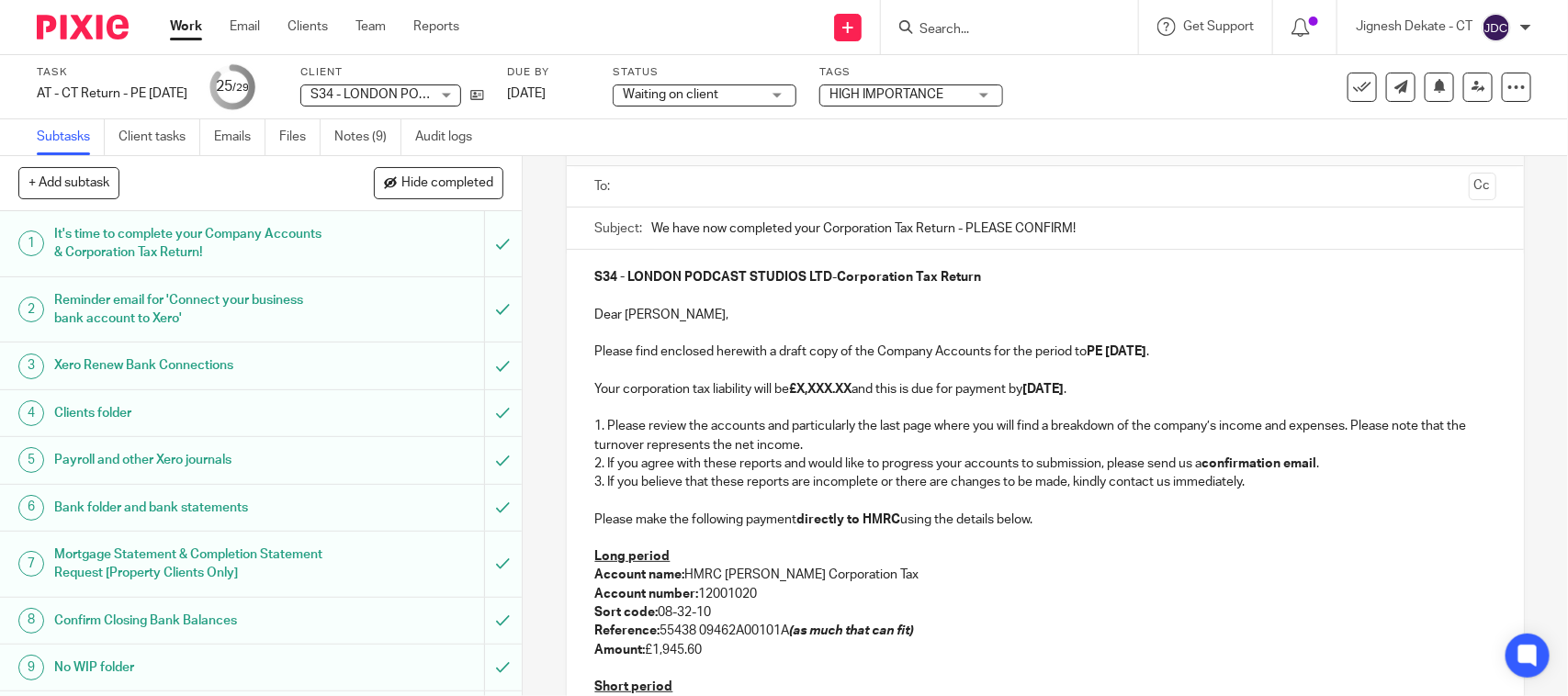
click at [852, 392] on strong "£X,XXX.XX" at bounding box center [820, 389] width 62 height 13
click at [1100, 356] on strong "PE 31-05-2025" at bounding box center [1116, 351] width 60 height 13
click at [1101, 349] on strong "PE 31-05-2025" at bounding box center [1116, 351] width 60 height 13
click at [1164, 354] on strong "period ended 31st March 2025" at bounding box center [1150, 351] width 127 height 13
click at [1027, 388] on strong "28th February 2026" at bounding box center [1037, 389] width 41 height 13
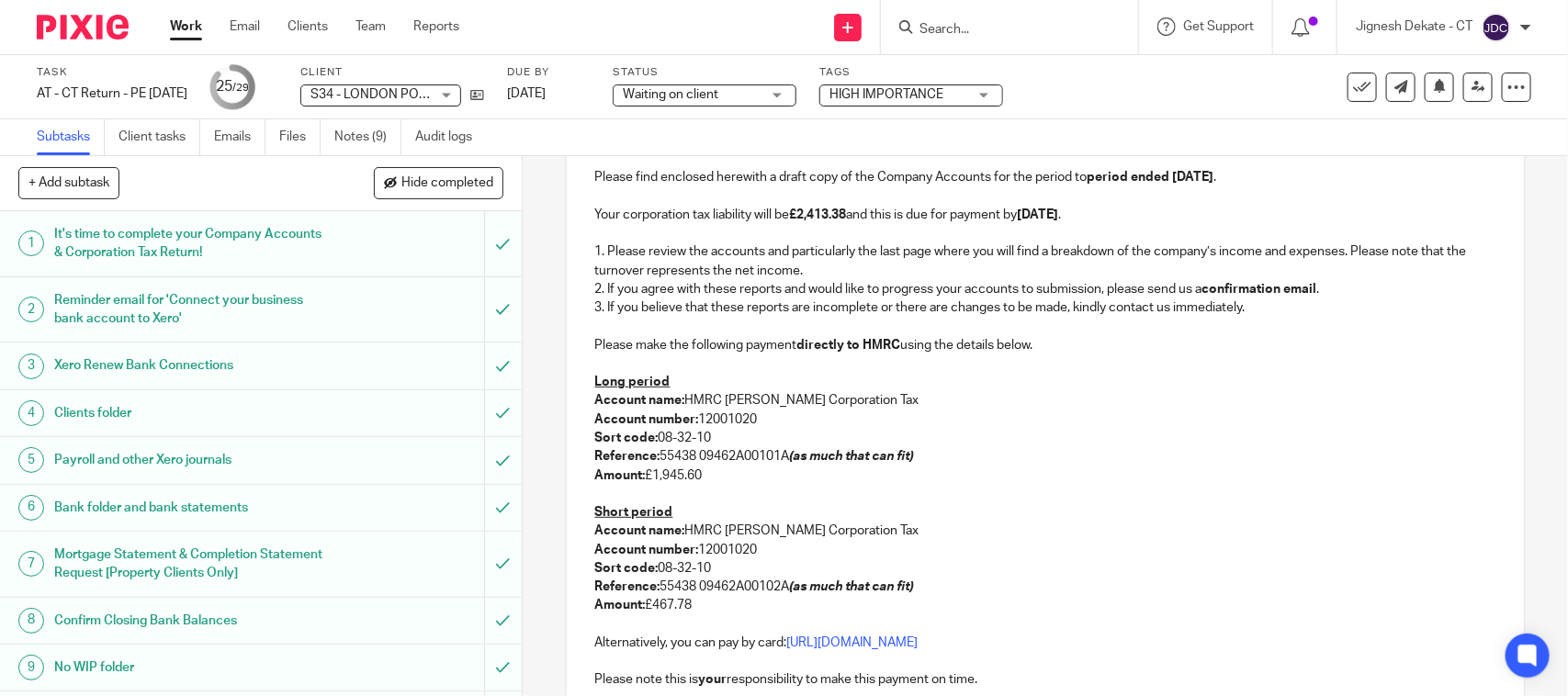
scroll to position [344, 0]
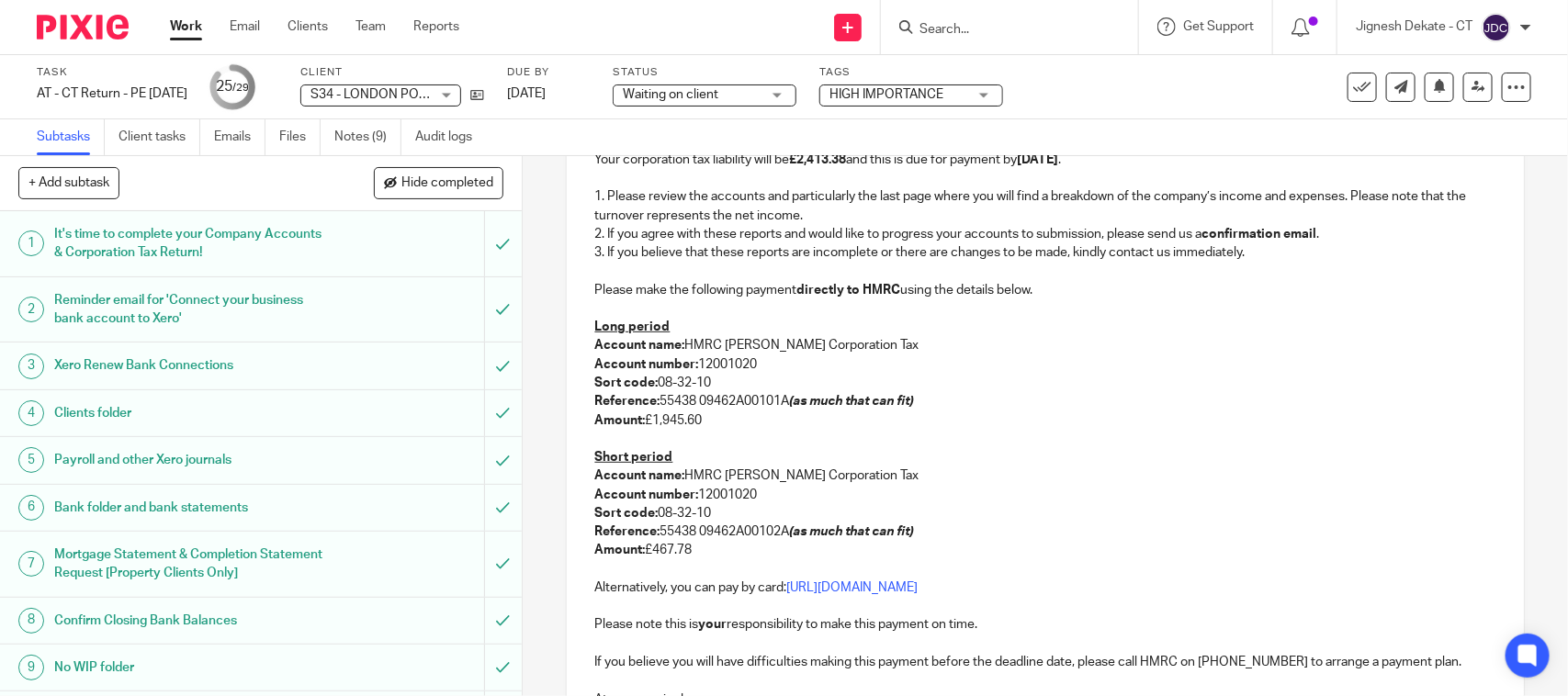
click at [788, 456] on p "Short period" at bounding box center [1045, 457] width 901 height 19
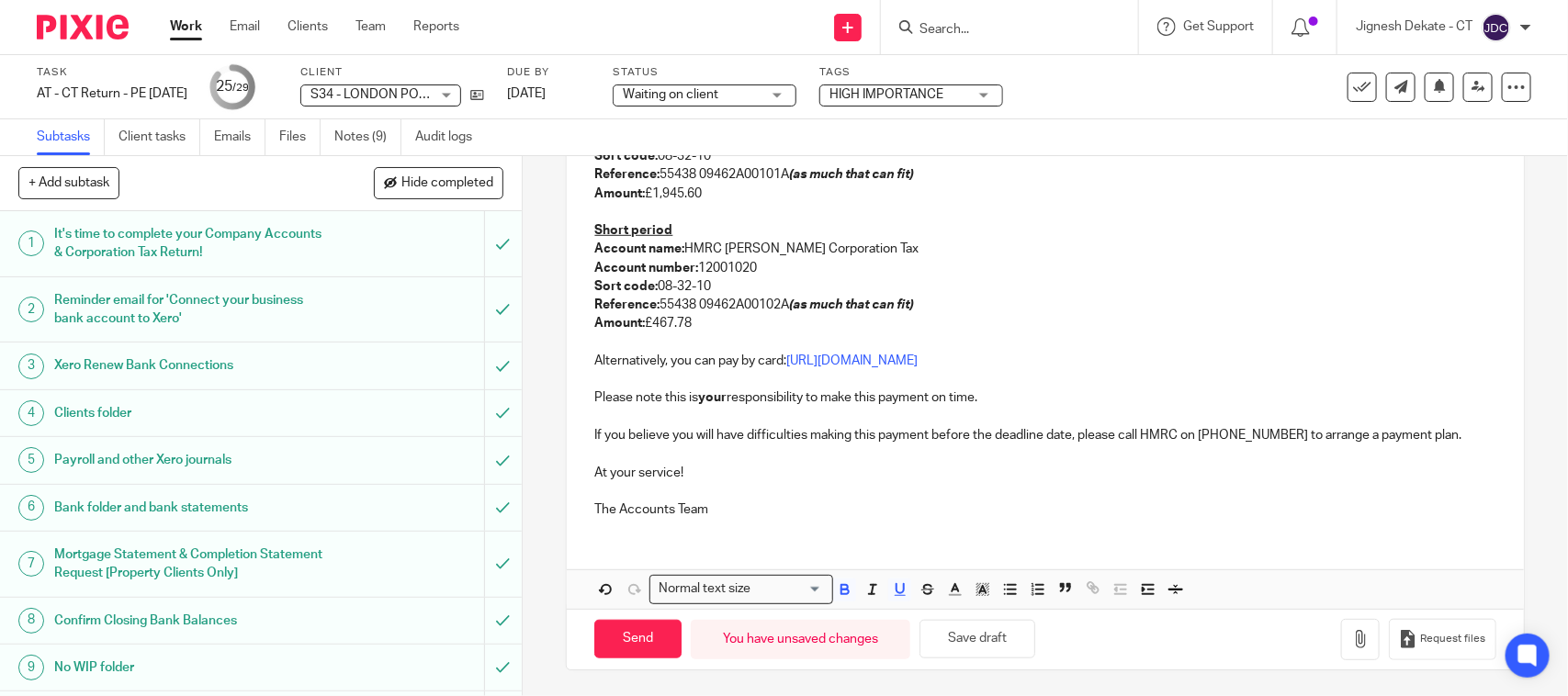
scroll to position [575, 0]
click at [740, 515] on p "The Accounts Team" at bounding box center [1045, 508] width 901 height 19
click at [994, 637] on button "Save draft" at bounding box center [977, 638] width 115 height 39
click at [971, 646] on button "Save draft" at bounding box center [977, 638] width 115 height 39
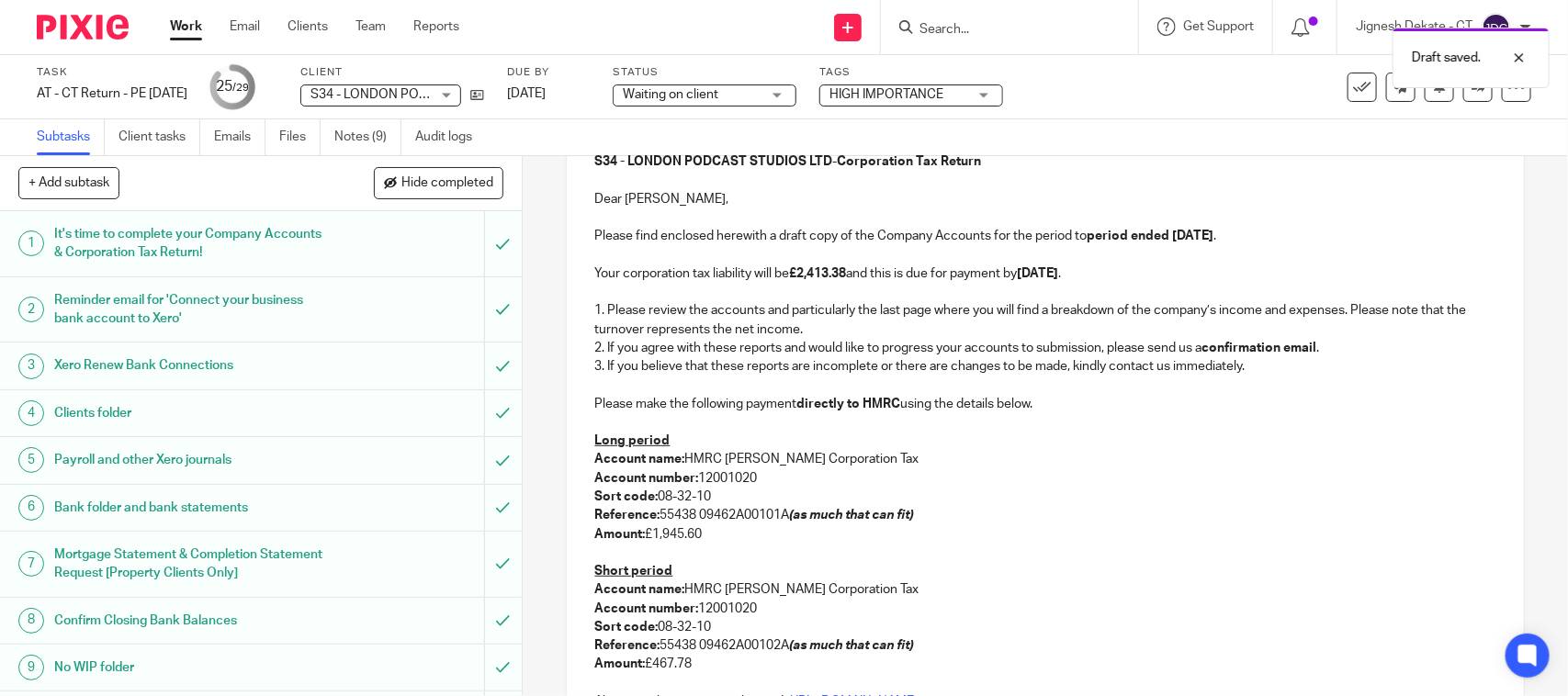
scroll to position [115, 0]
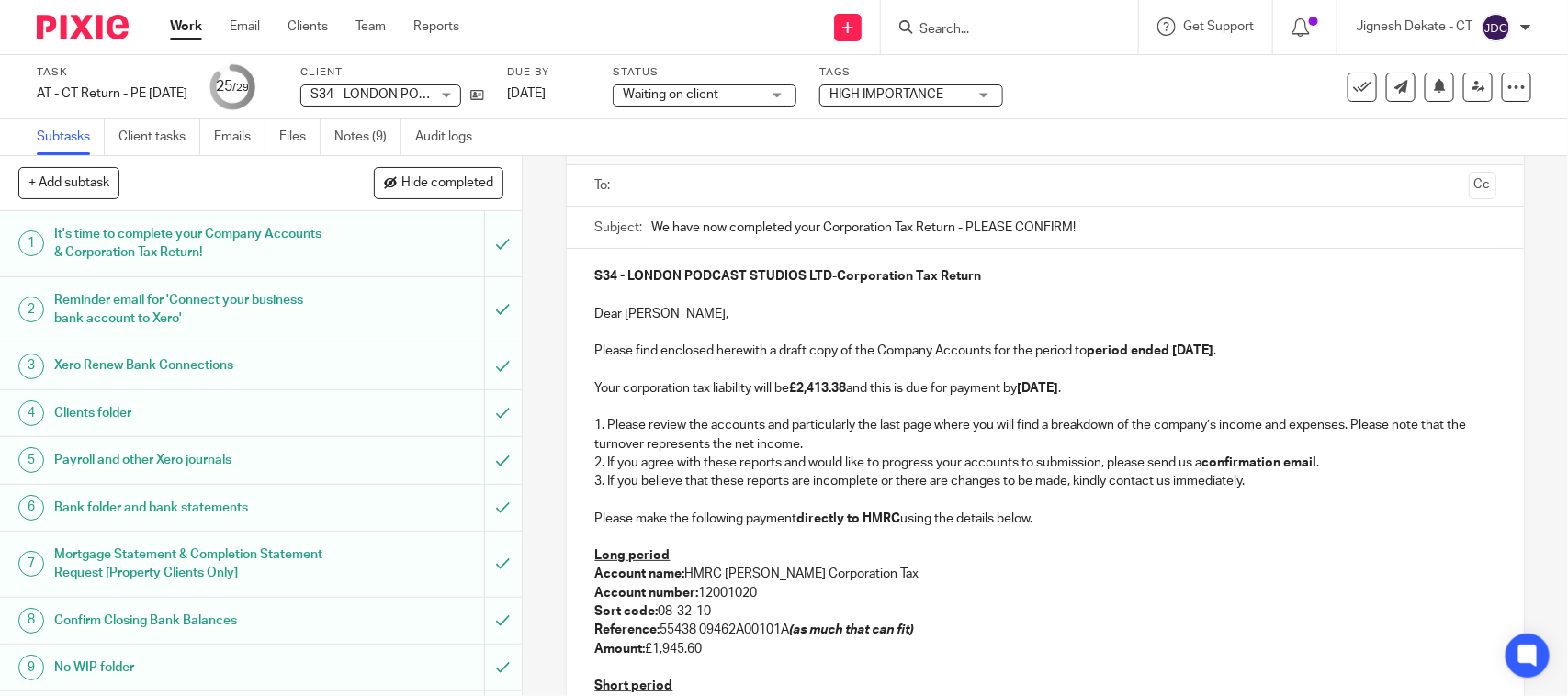
click at [907, 482] on p "3. If you believe that these reports are incomplete or there are changes to be …" at bounding box center [1045, 481] width 901 height 19
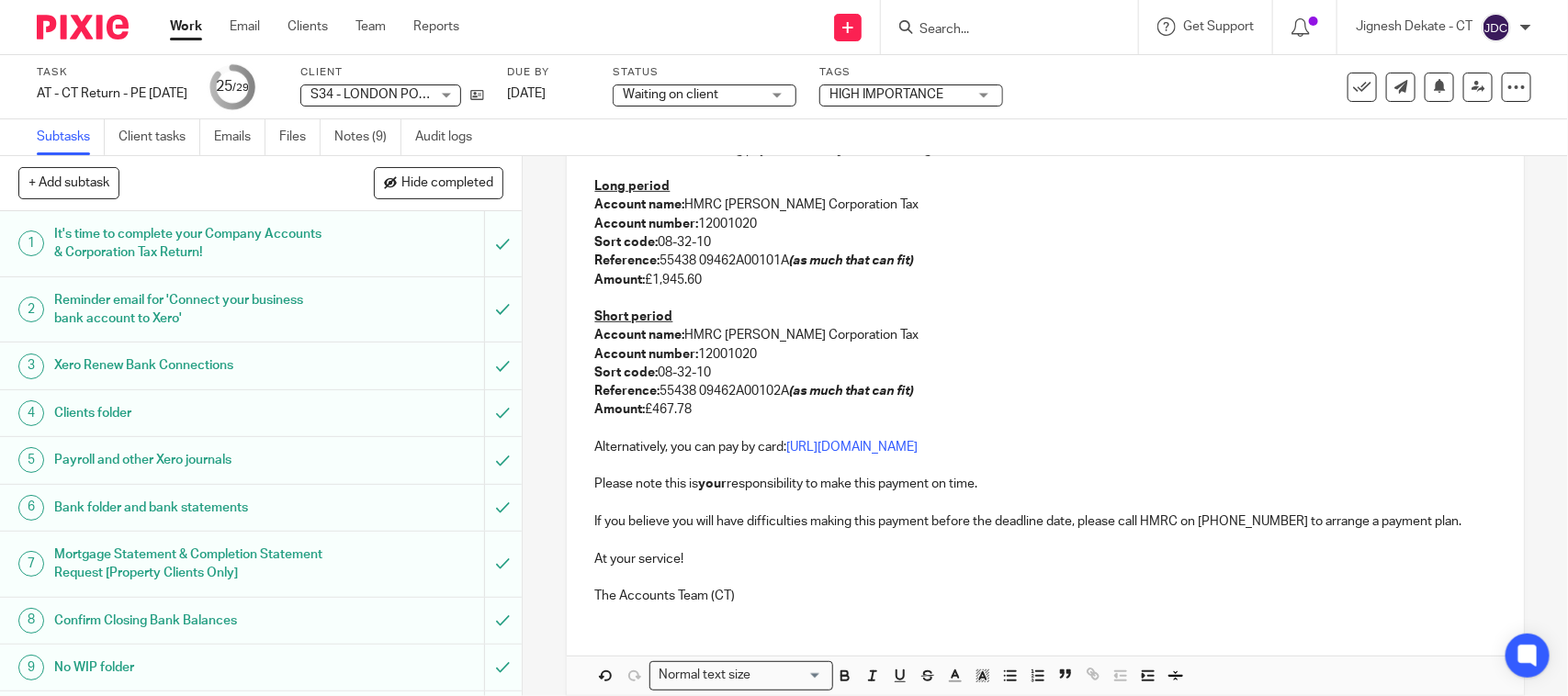
scroll to position [575, 0]
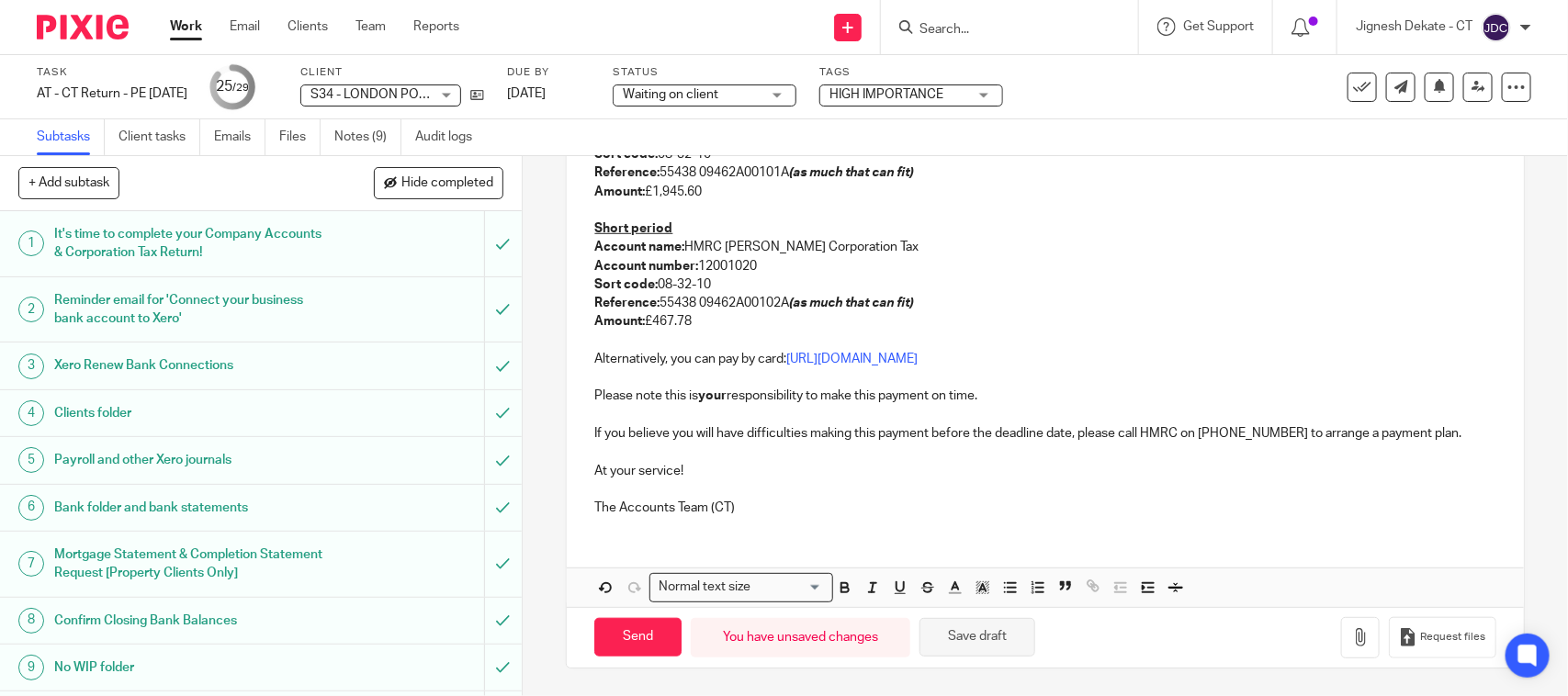
click at [966, 639] on button "Save draft" at bounding box center [977, 638] width 115 height 39
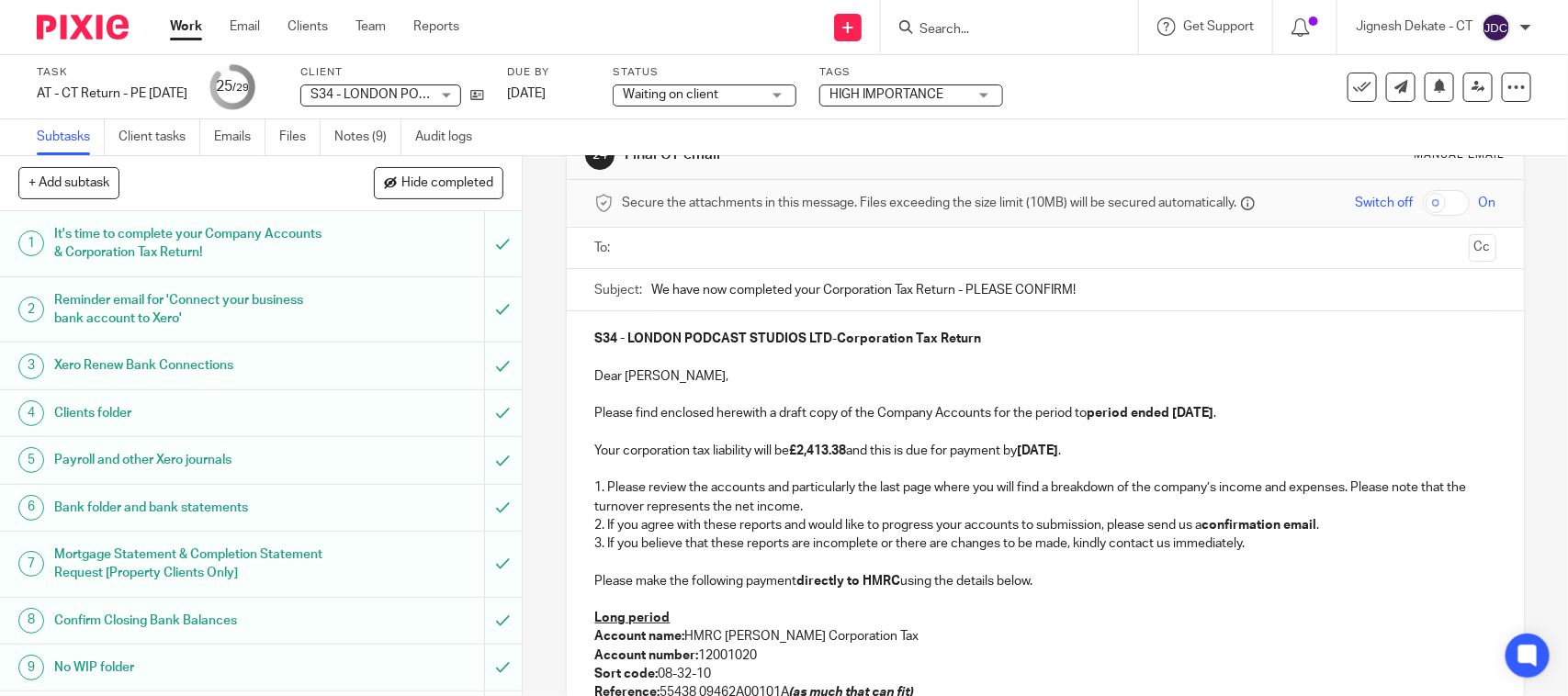
scroll to position [0, 0]
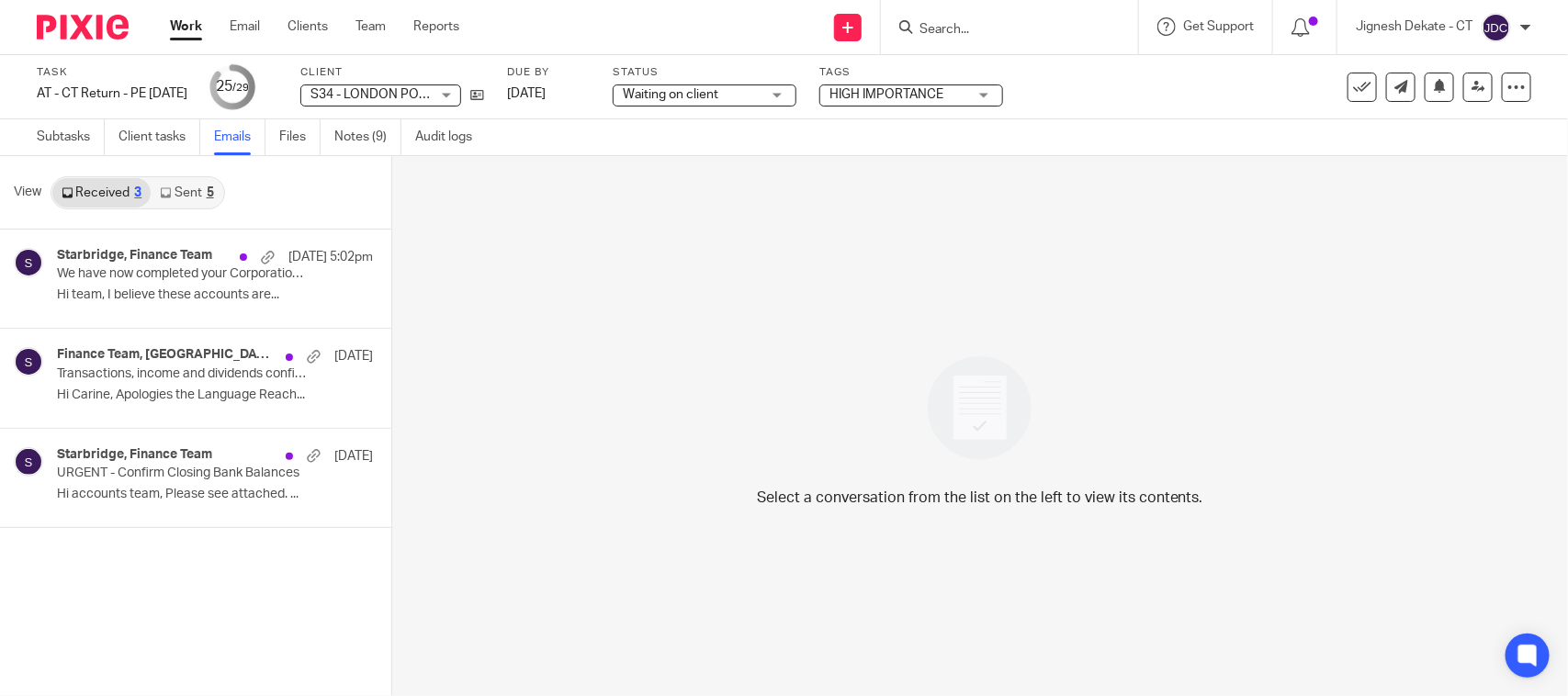
click at [185, 193] on link "Sent 5" at bounding box center [186, 193] width 72 height 30
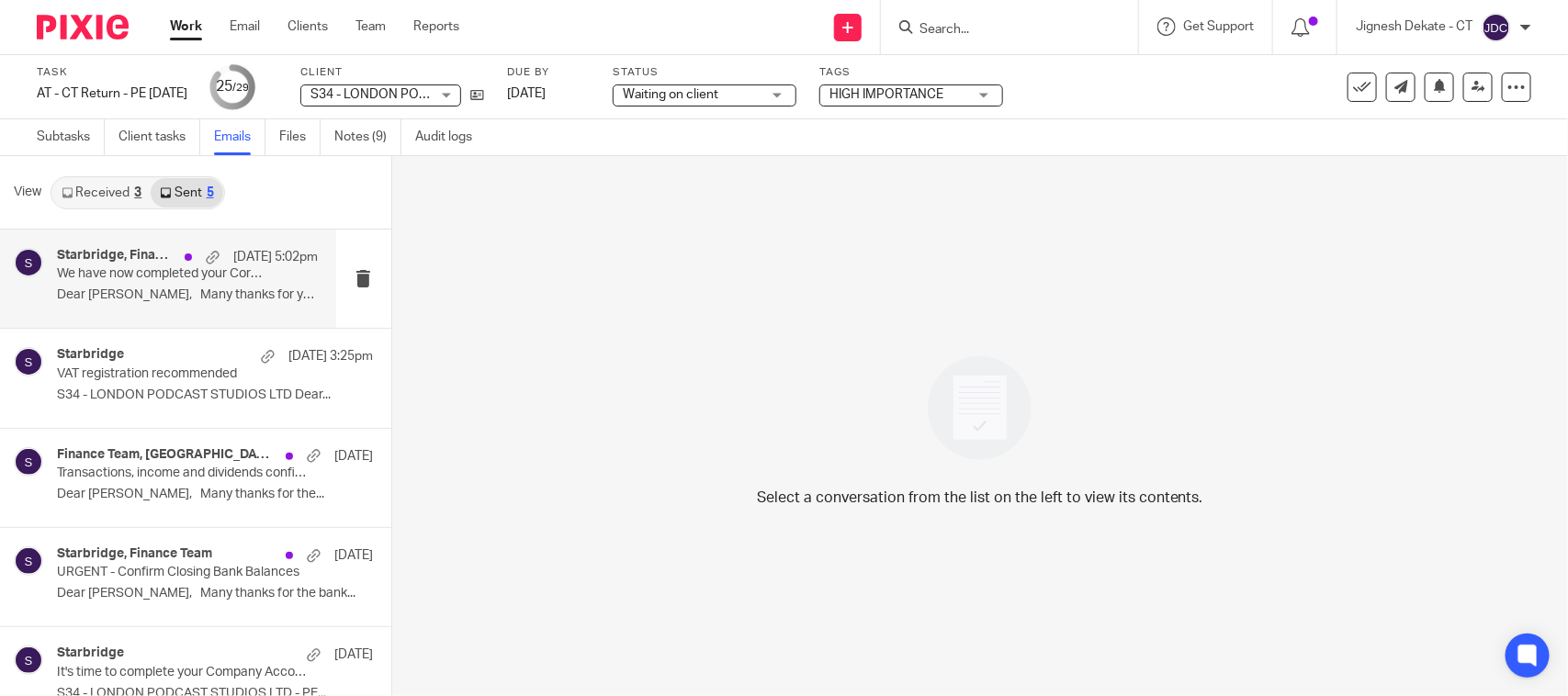
click at [158, 288] on p "Dear Elias, Many thanks for your email..." at bounding box center [187, 296] width 261 height 16
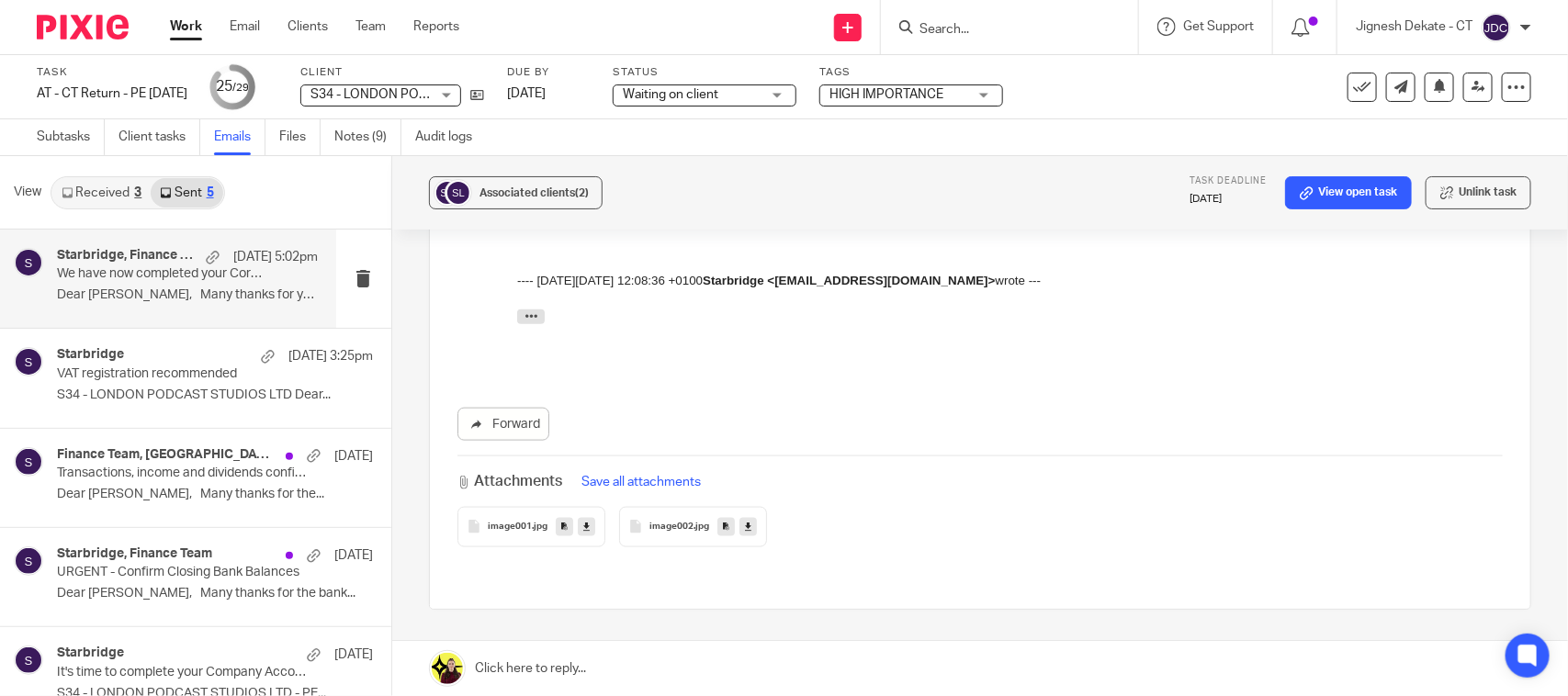
scroll to position [795, 0]
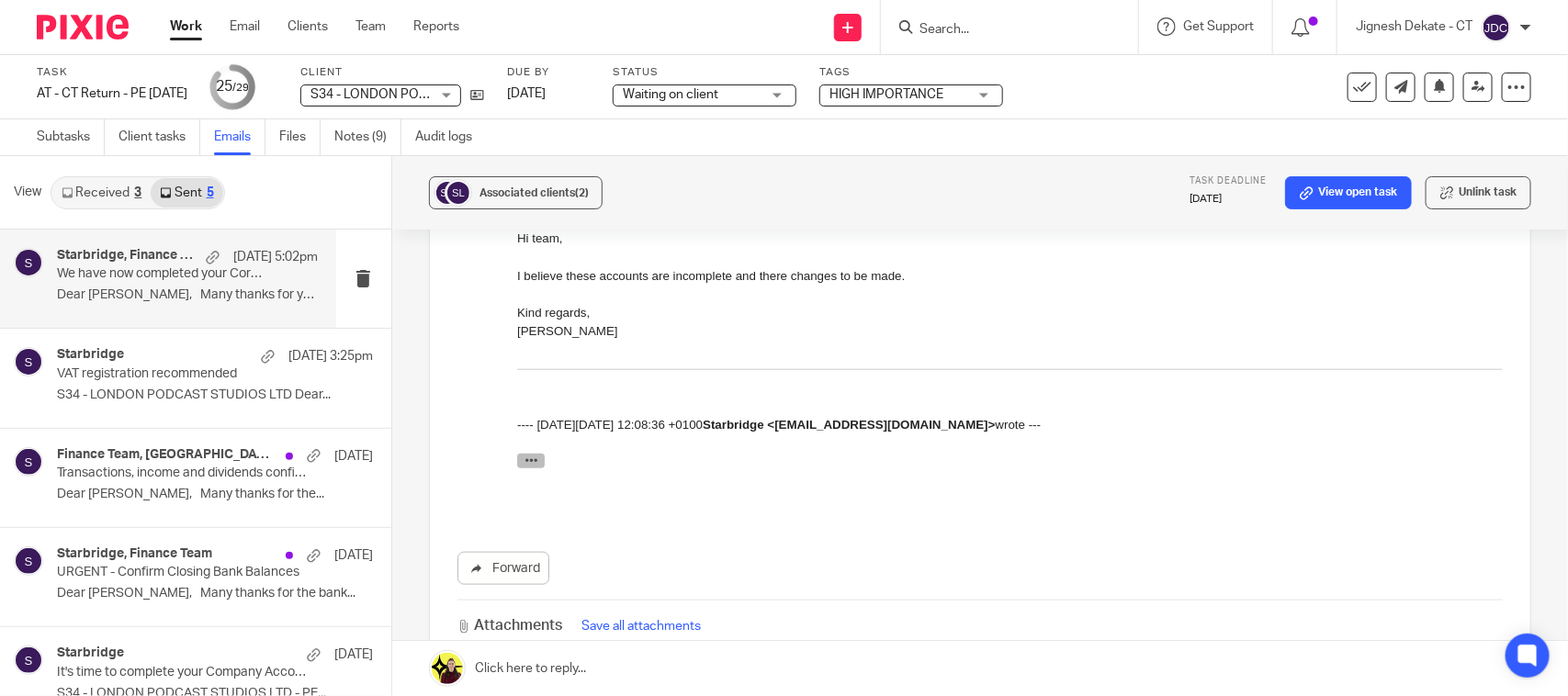
click at [528, 467] on icon "button" at bounding box center [531, 461] width 14 height 14
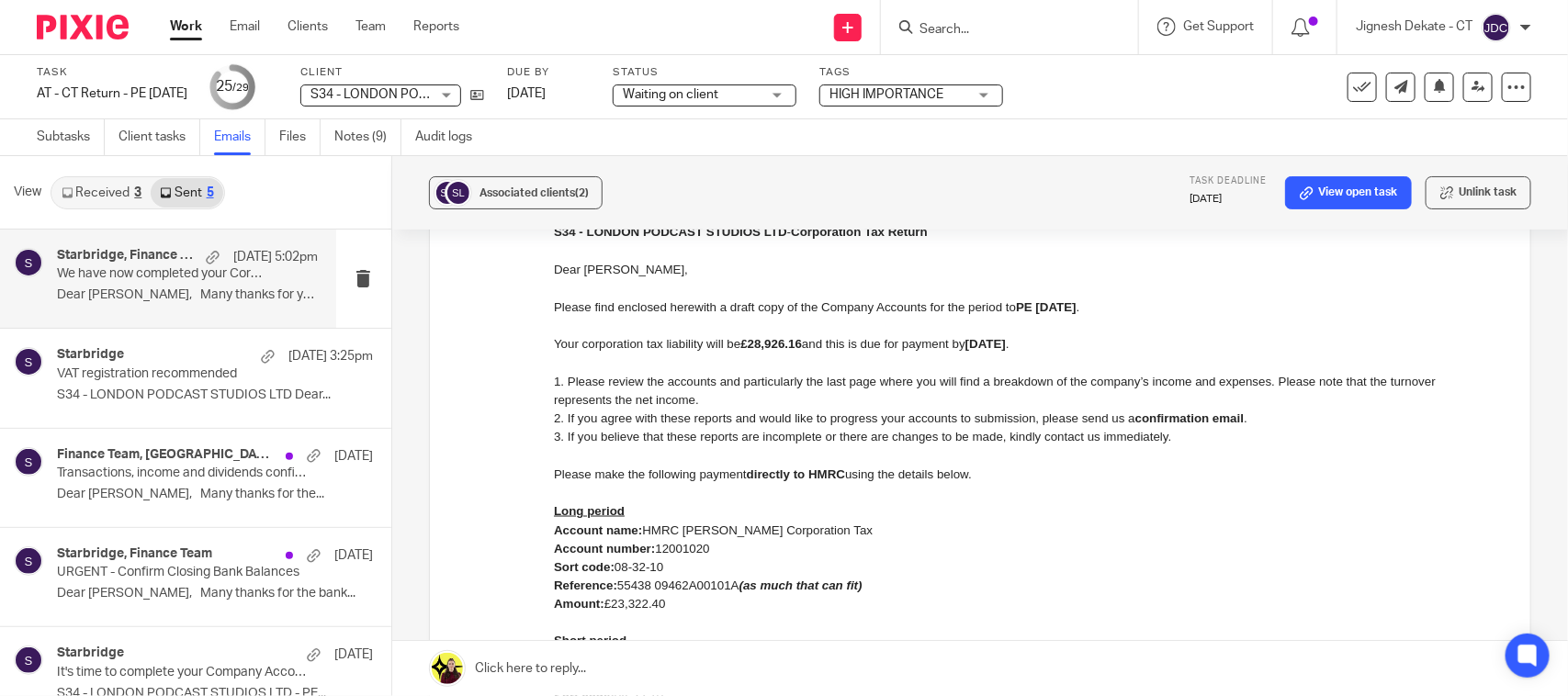
scroll to position [1024, 0]
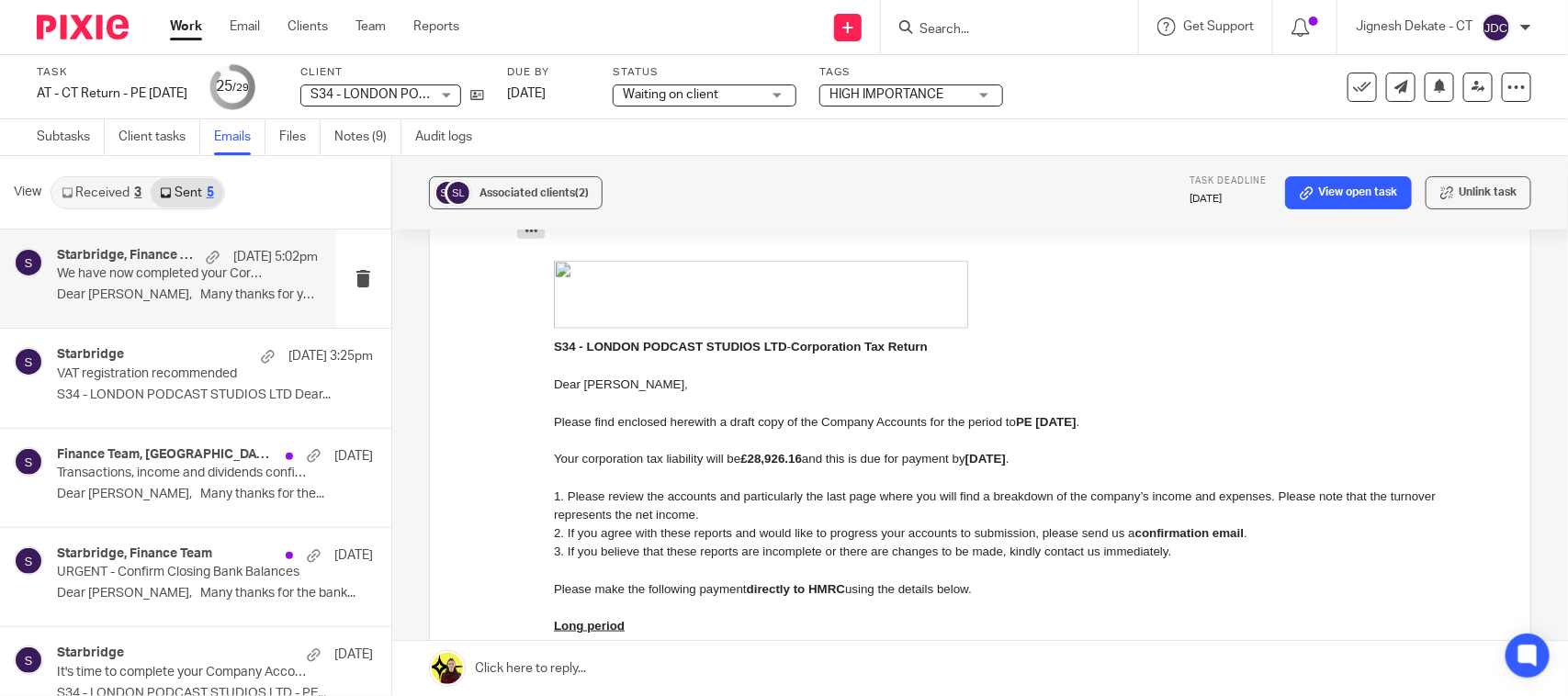
drag, startPoint x: 991, startPoint y: 140, endPoint x: 902, endPoint y: 496, distance: 367.0
click at [902, 496] on span "1. Please review the accounts and particularly the last page where you will fin…" at bounding box center [994, 507] width 882 height 33
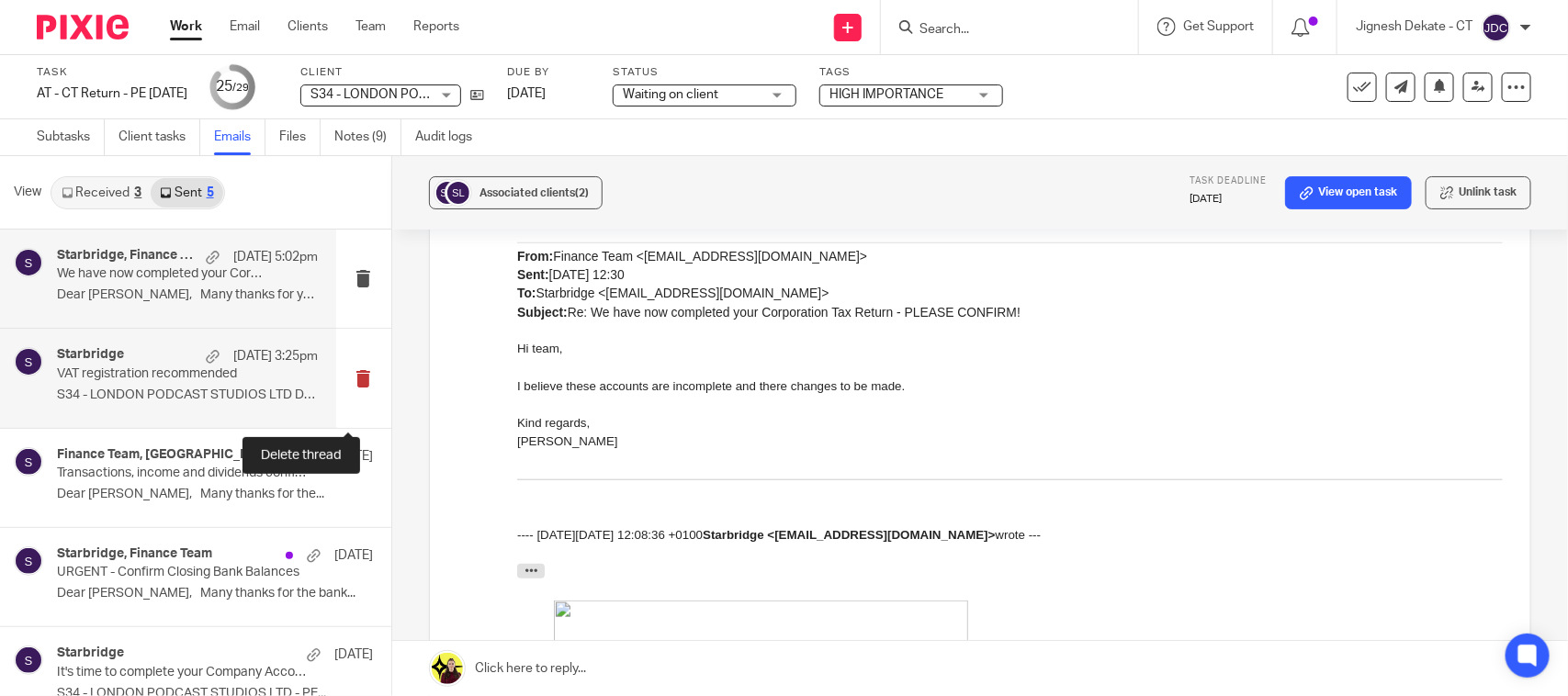
scroll to position [679, 0]
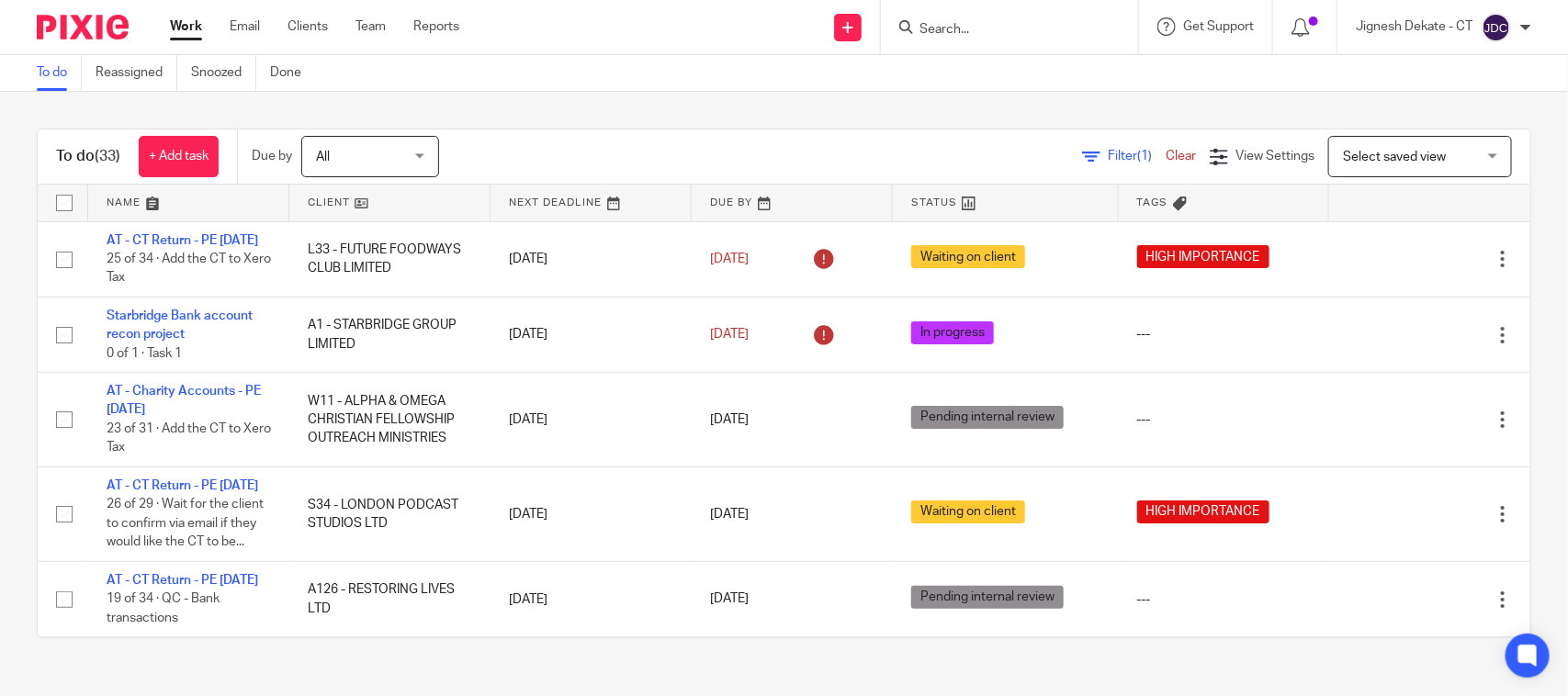
click at [37, 66] on link "To do" at bounding box center [59, 73] width 45 height 35
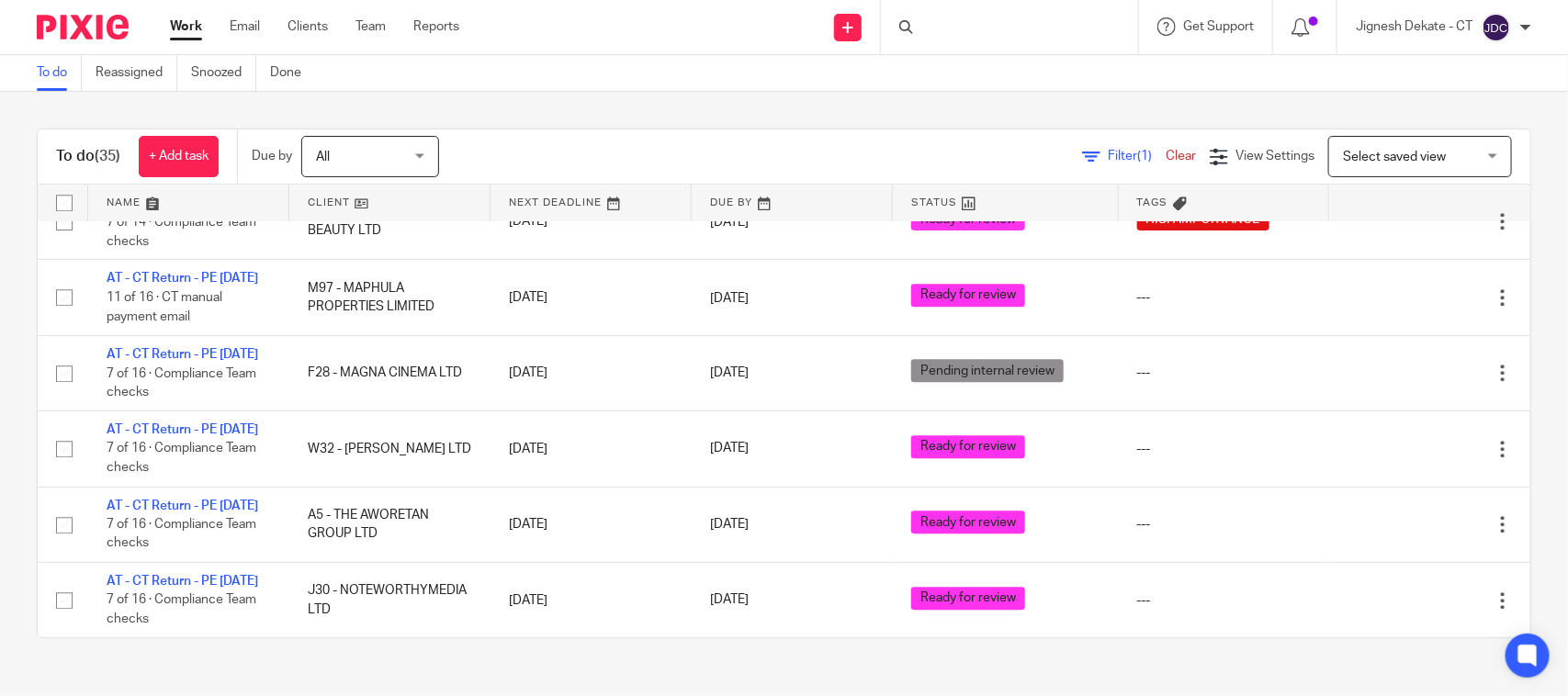
scroll to position [2693, 0]
